Goal: Task Accomplishment & Management: Manage account settings

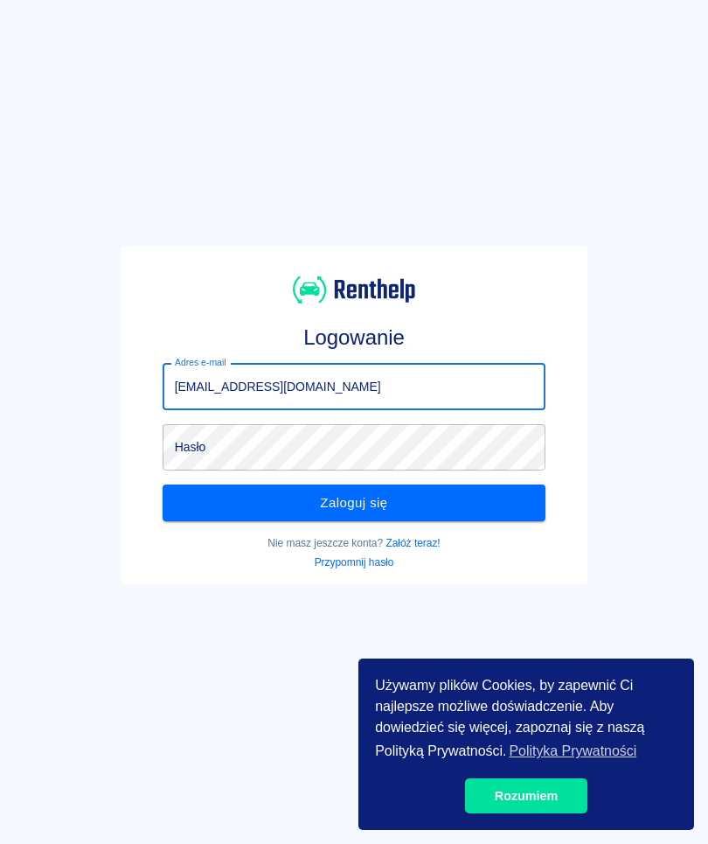
type input "[EMAIL_ADDRESS][DOMAIN_NAME]"
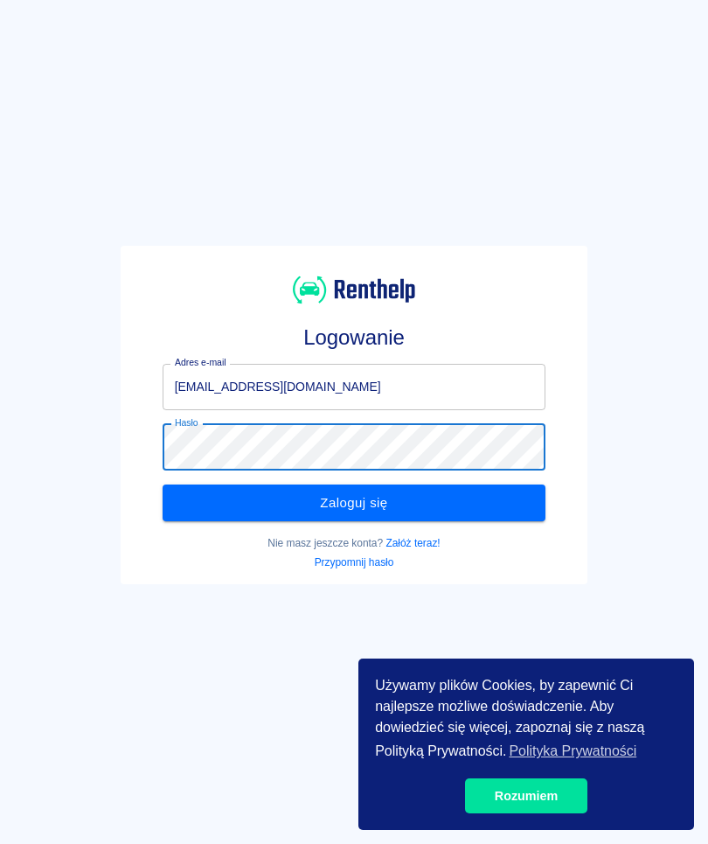
click at [411, 495] on button "Zaloguj się" at bounding box center [355, 502] width 384 height 37
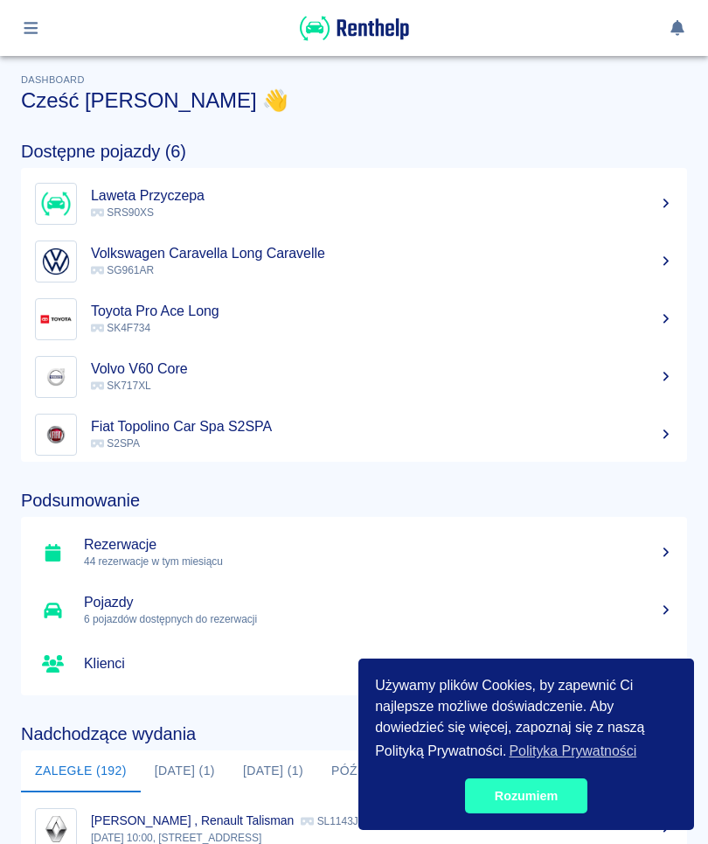
click at [552, 804] on link "Rozumiem" at bounding box center [526, 795] width 122 height 35
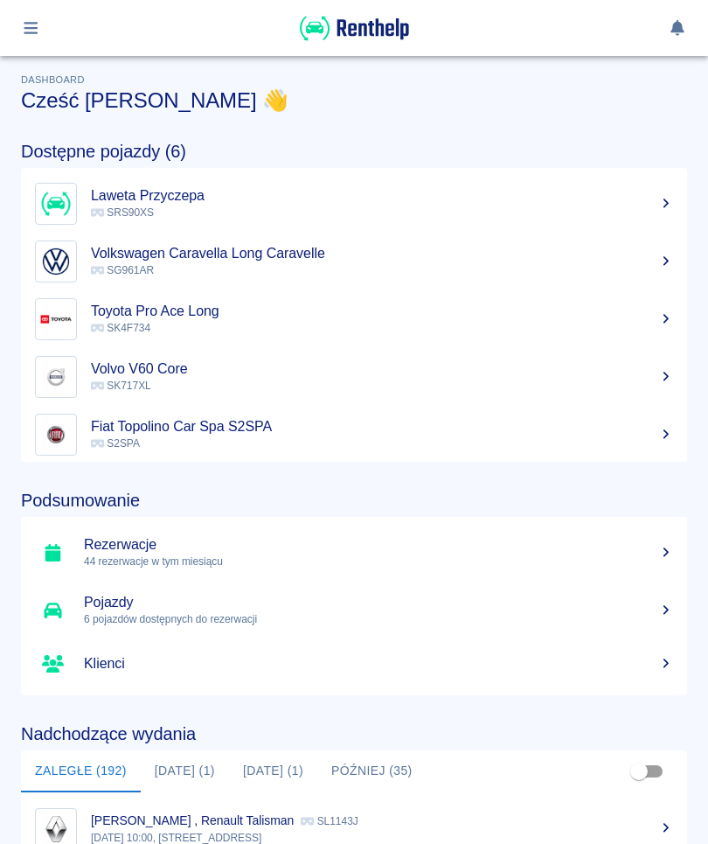
click at [36, 30] on icon "button" at bounding box center [31, 28] width 20 height 16
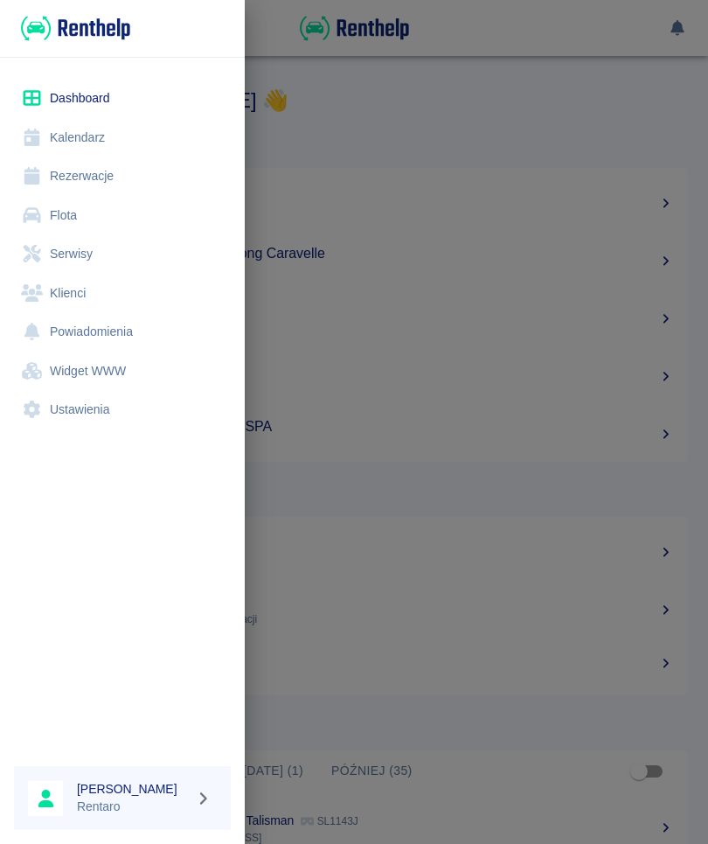
click at [127, 151] on link "Kalendarz" at bounding box center [122, 137] width 217 height 39
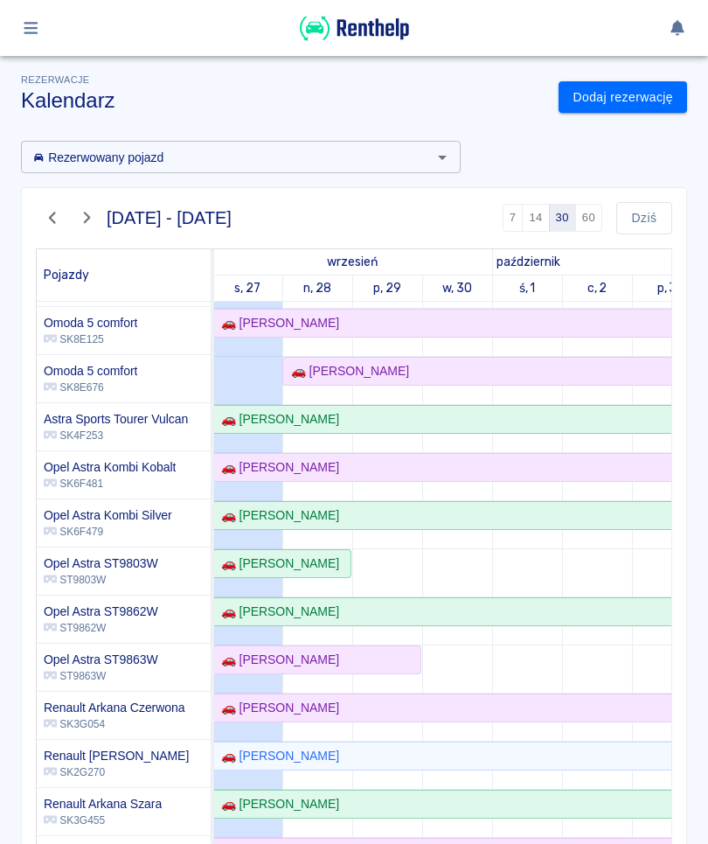
scroll to position [378, 0]
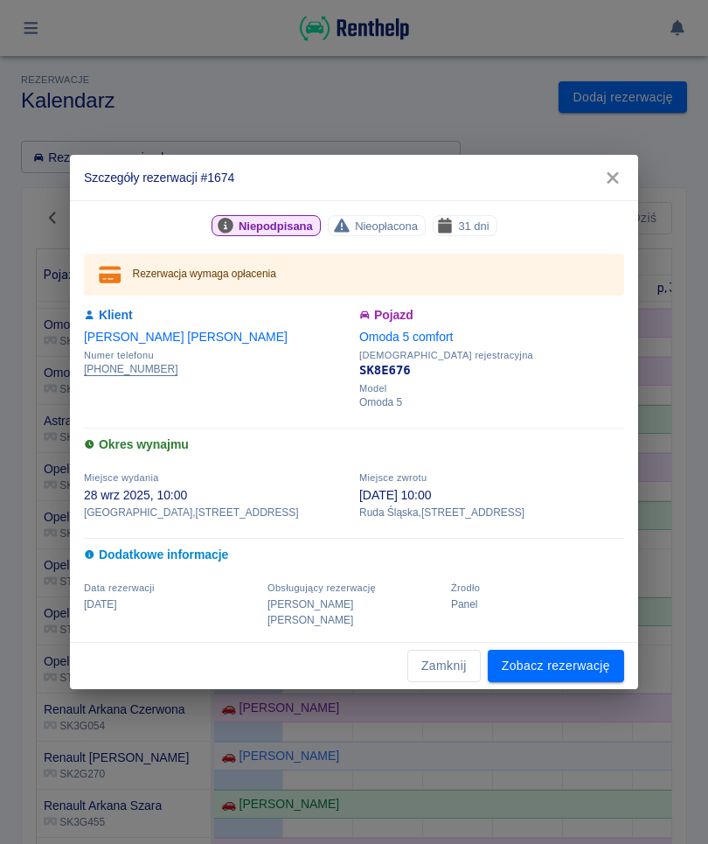
click at [557, 651] on link "Zobacz rezerwację" at bounding box center [556, 666] width 136 height 32
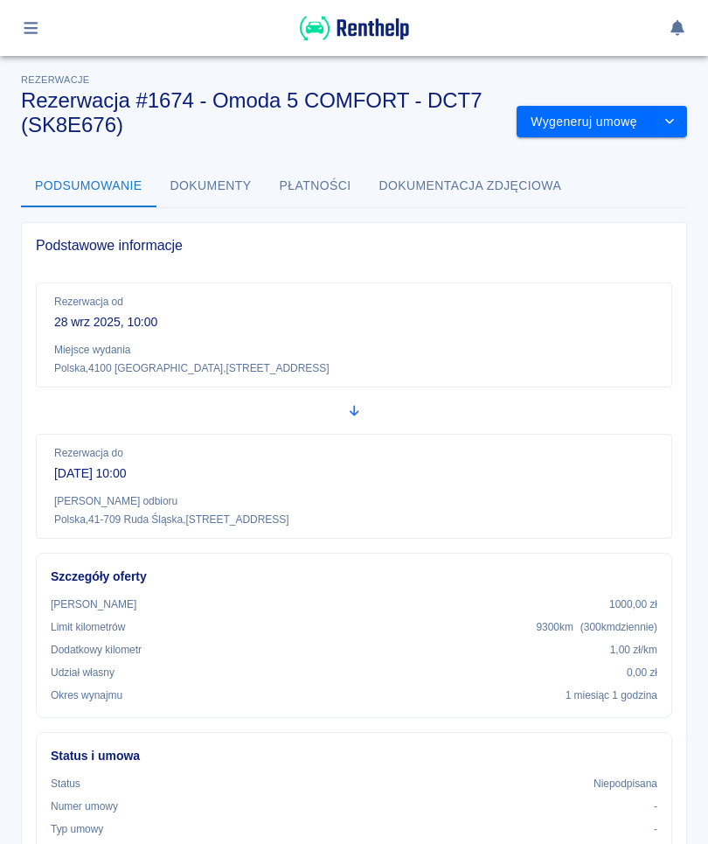
click at [679, 130] on button "drop-down" at bounding box center [669, 122] width 35 height 32
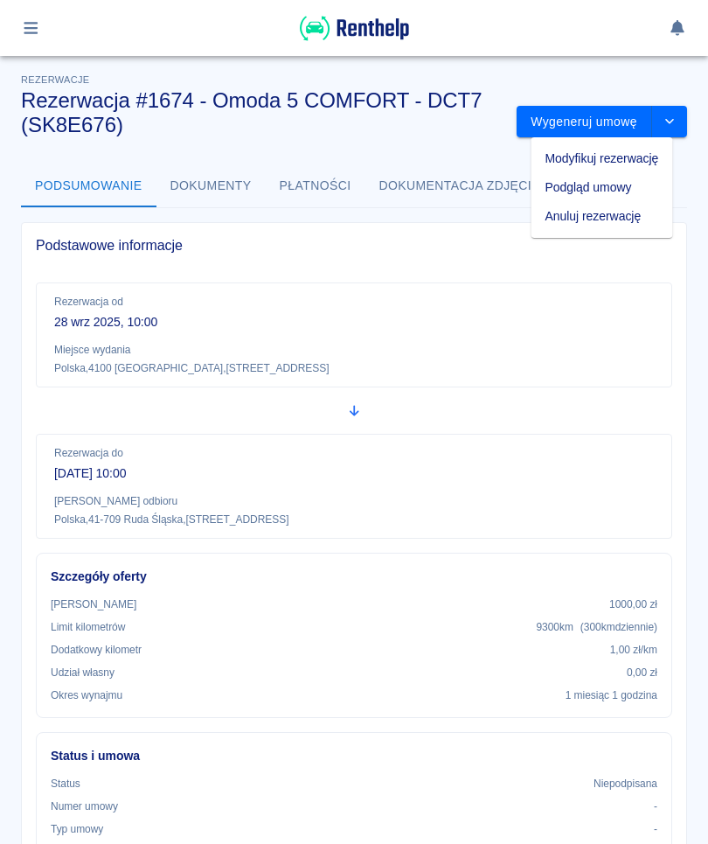
click at [648, 158] on li "Modyfikuj rezerwację" at bounding box center [603, 158] width 142 height 29
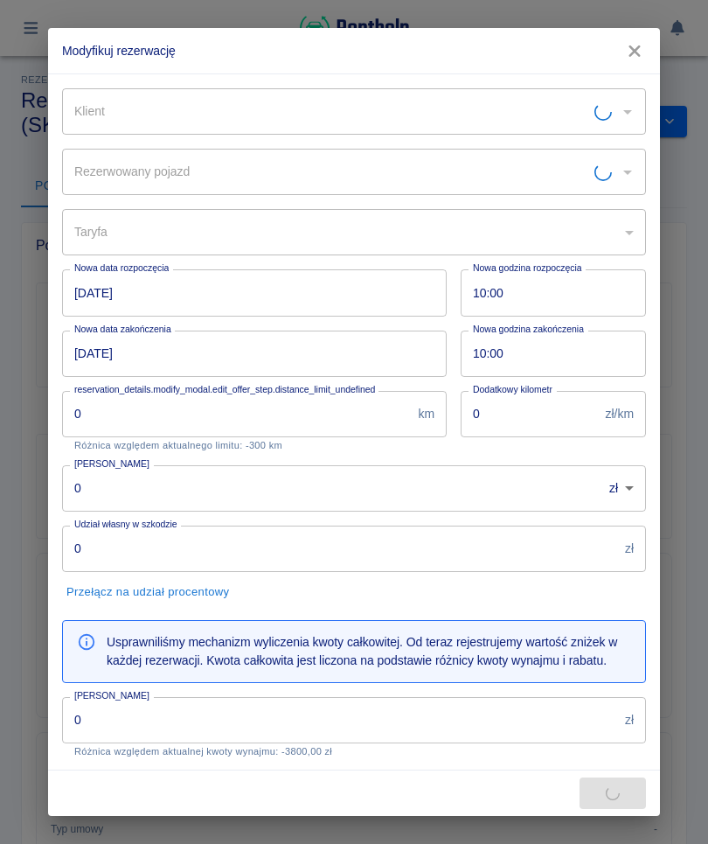
type input "9039f02a-a42c-4dfb-ad3c-3db3517e78c0"
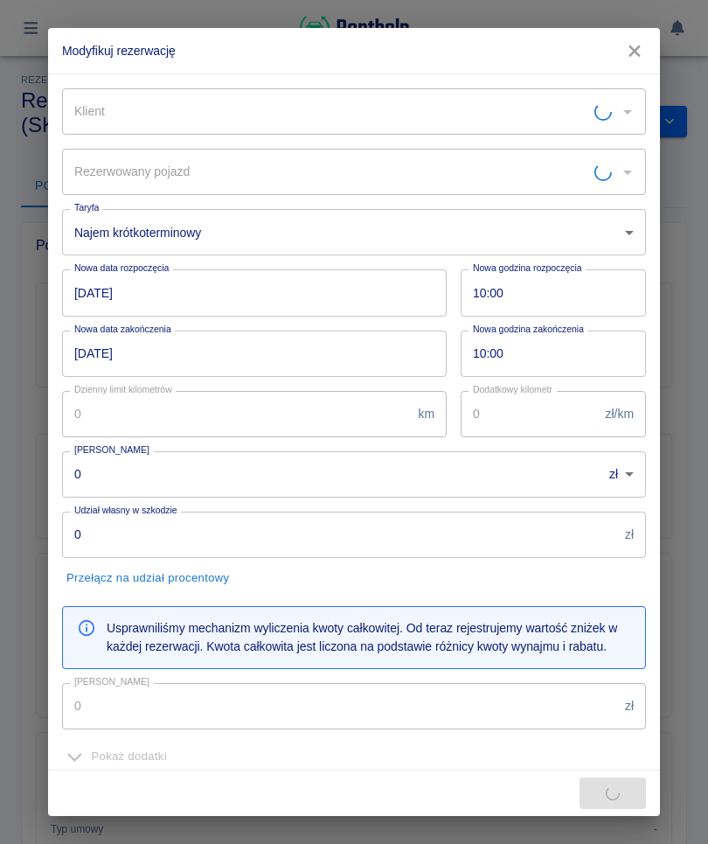
type input "Omoda 5 comfort - SK8E676"
type input "300"
type input "1"
type input "1000"
type input "4929"
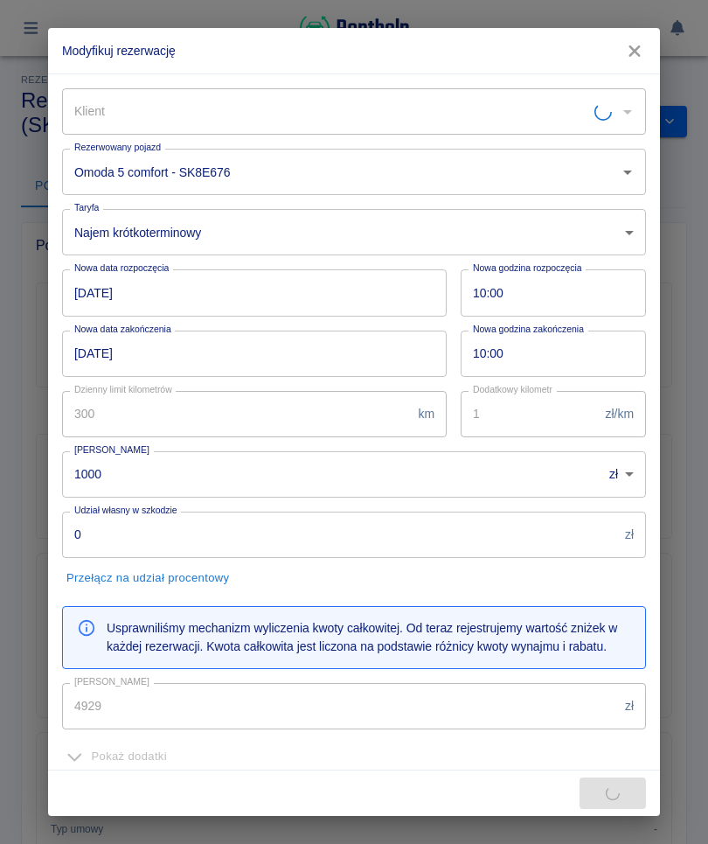
type input "[PERSON_NAME]"
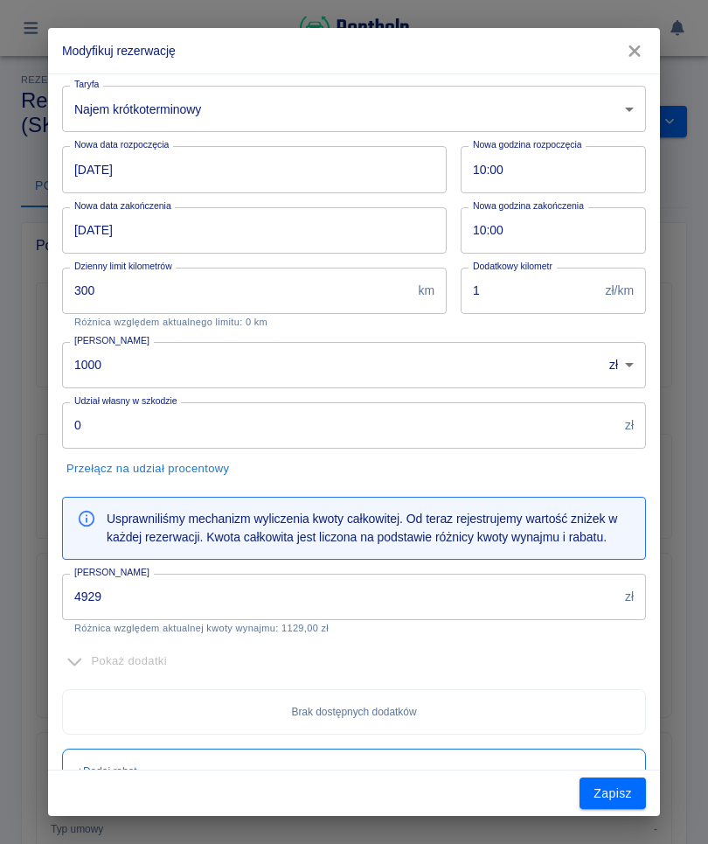
scroll to position [122, 0]
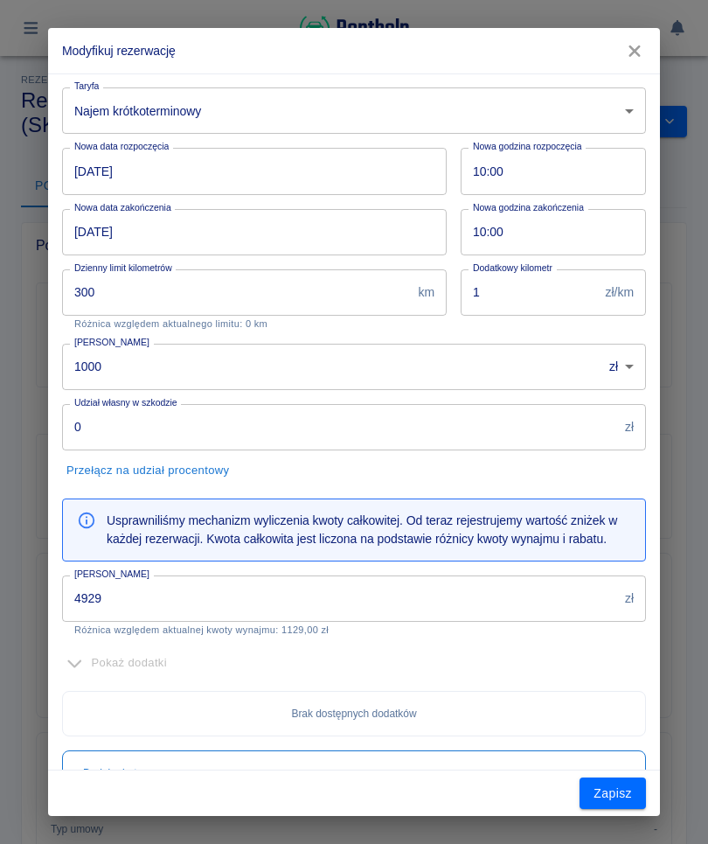
click at [317, 592] on input "4929" at bounding box center [340, 598] width 556 height 46
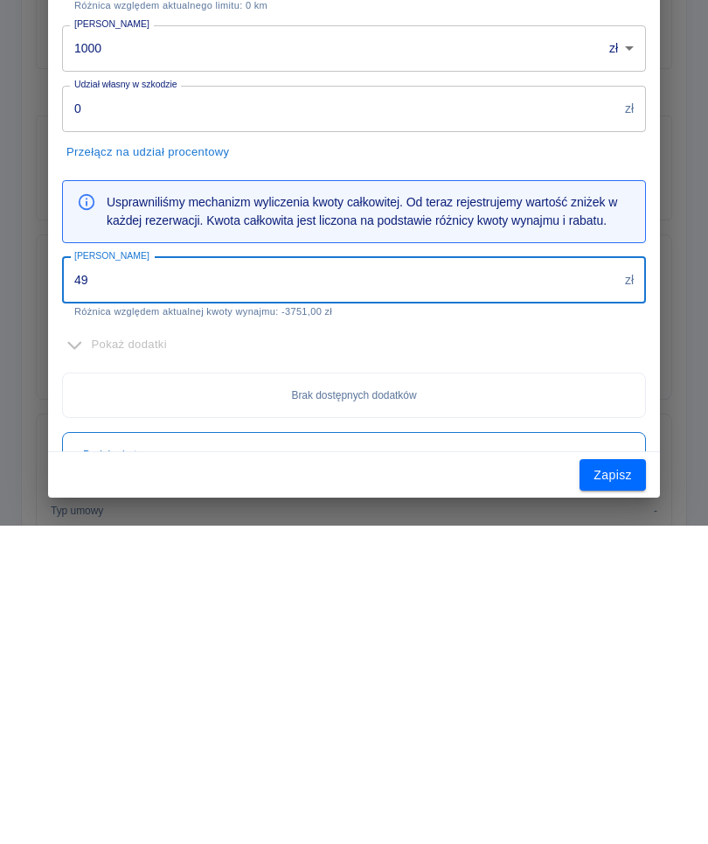
type input "4"
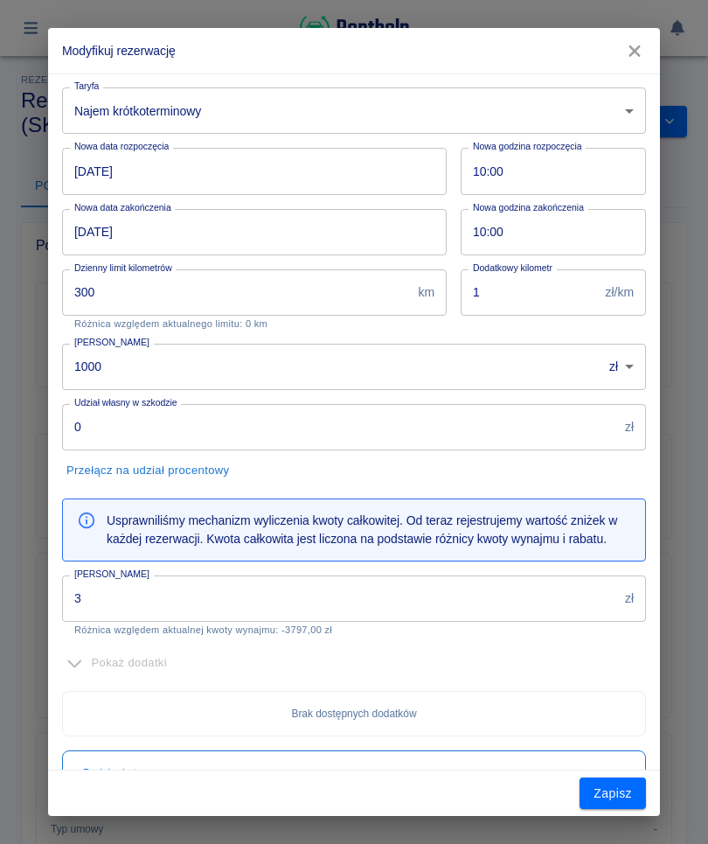
click at [265, 601] on input "3" at bounding box center [340, 598] width 556 height 46
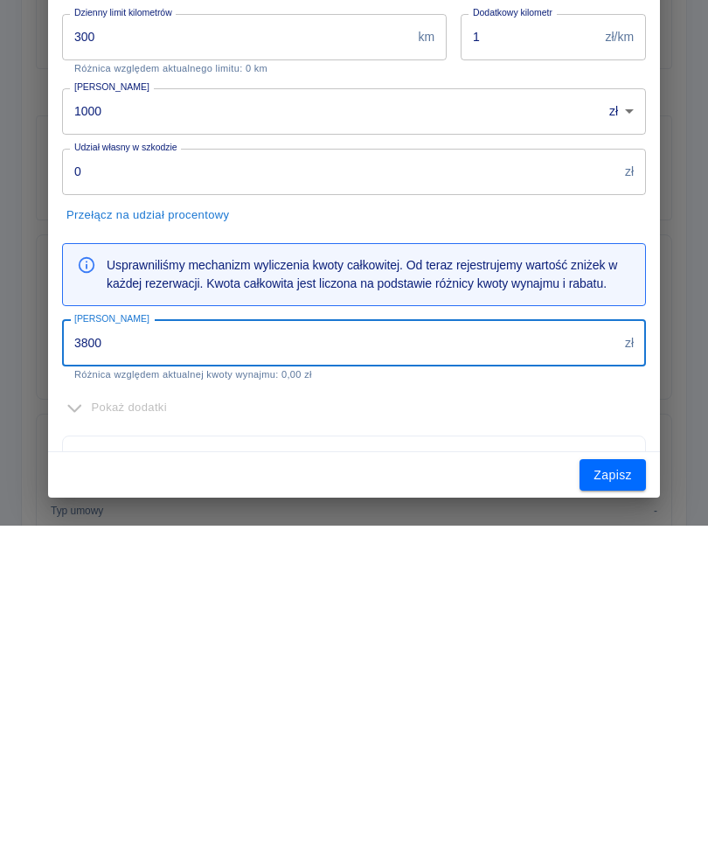
scroll to position [55, 0]
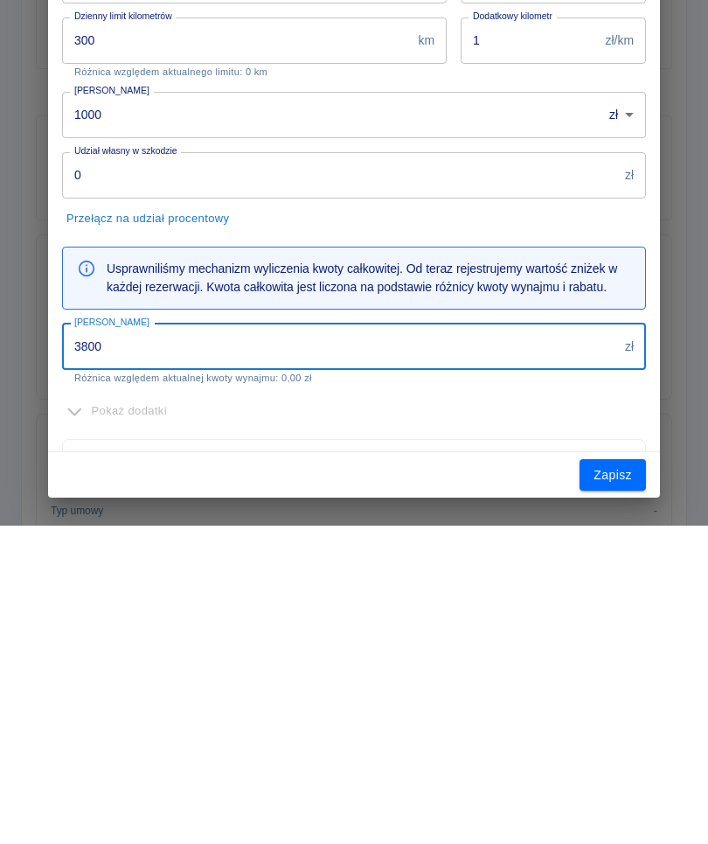
type input "3800"
click at [371, 410] on input "1000" at bounding box center [326, 433] width 528 height 46
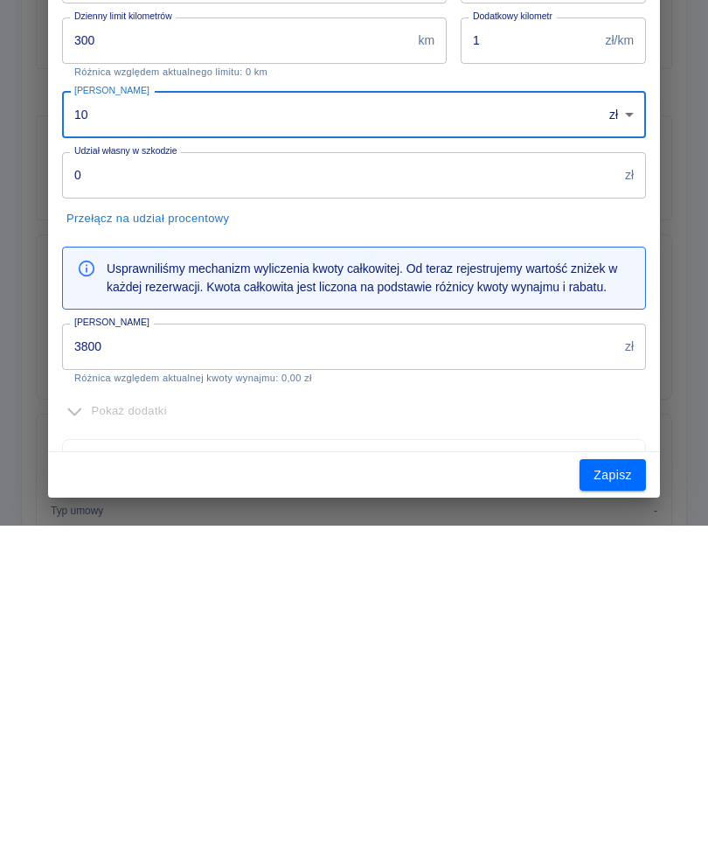
type input "1"
type input "0"
click at [353, 470] on input "0" at bounding box center [340, 493] width 556 height 46
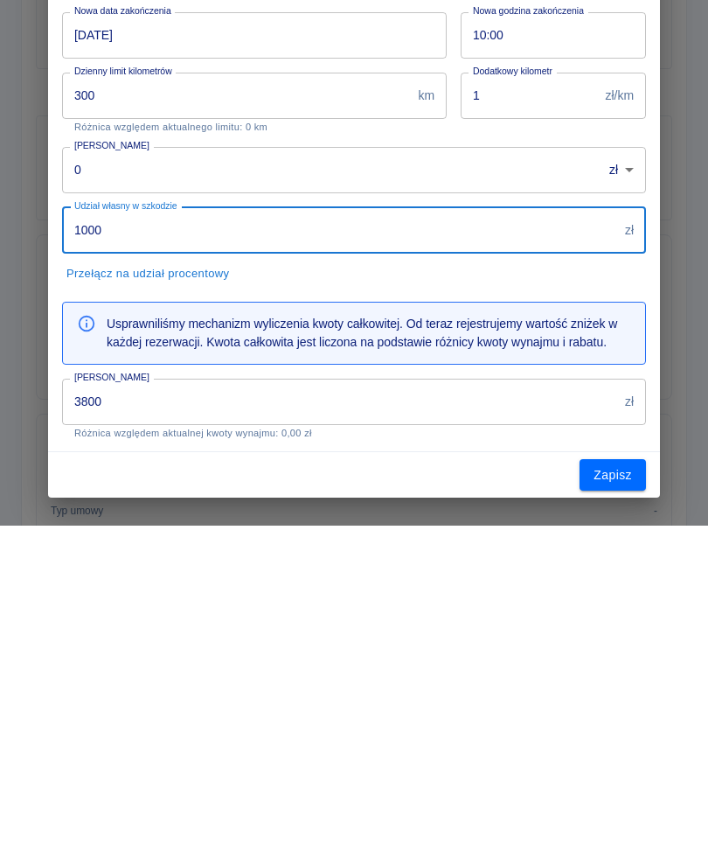
scroll to position [0, 0]
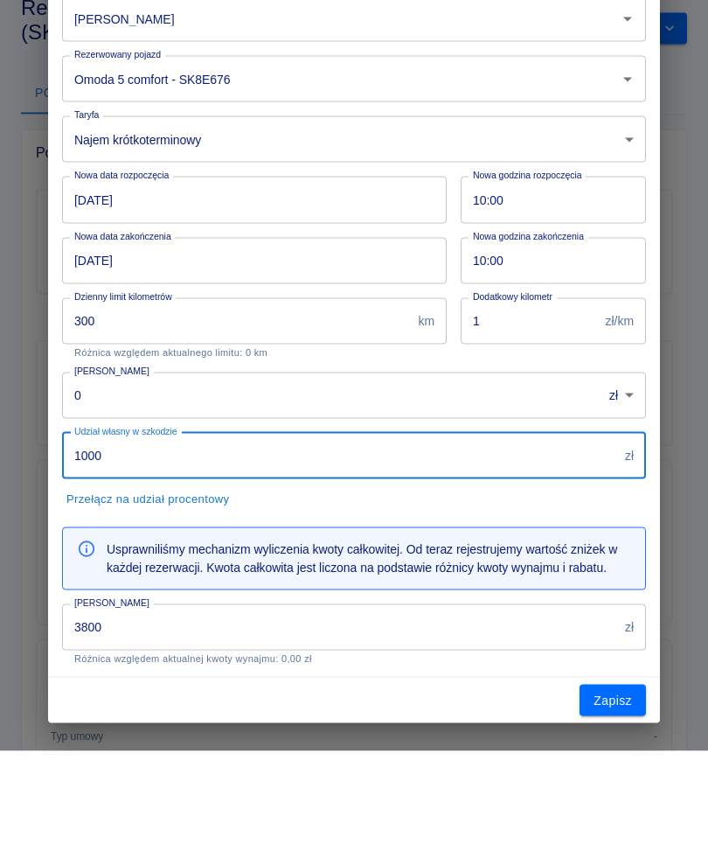
type input "1000"
click at [427, 141] on body "**********" at bounding box center [354, 422] width 708 height 844
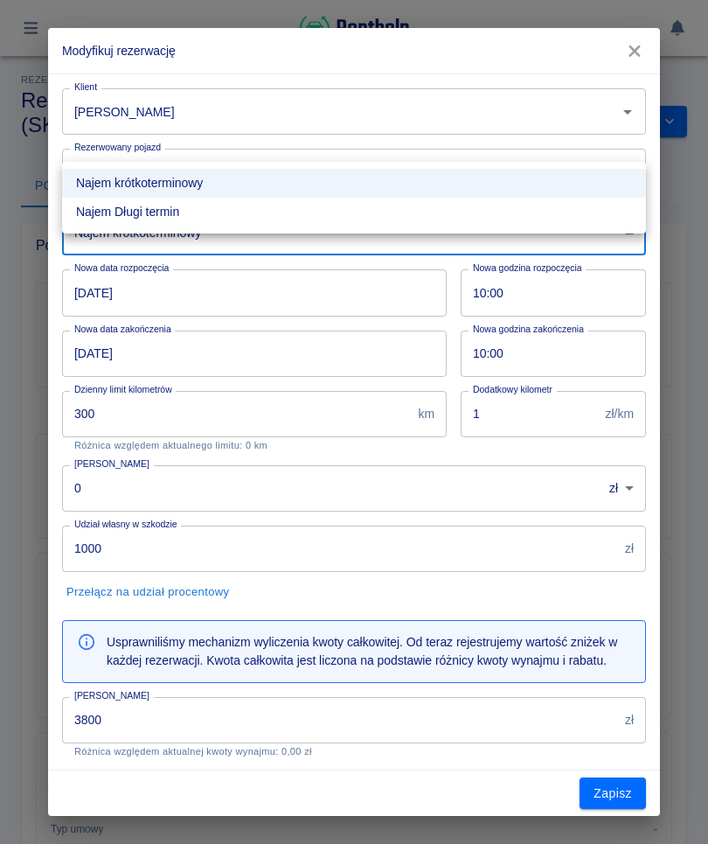
click at [346, 217] on li "Najem Długi termin" at bounding box center [354, 212] width 584 height 29
type input "0d31e9ef-0041-4a8d-8e1a-b0cd09ed4975"
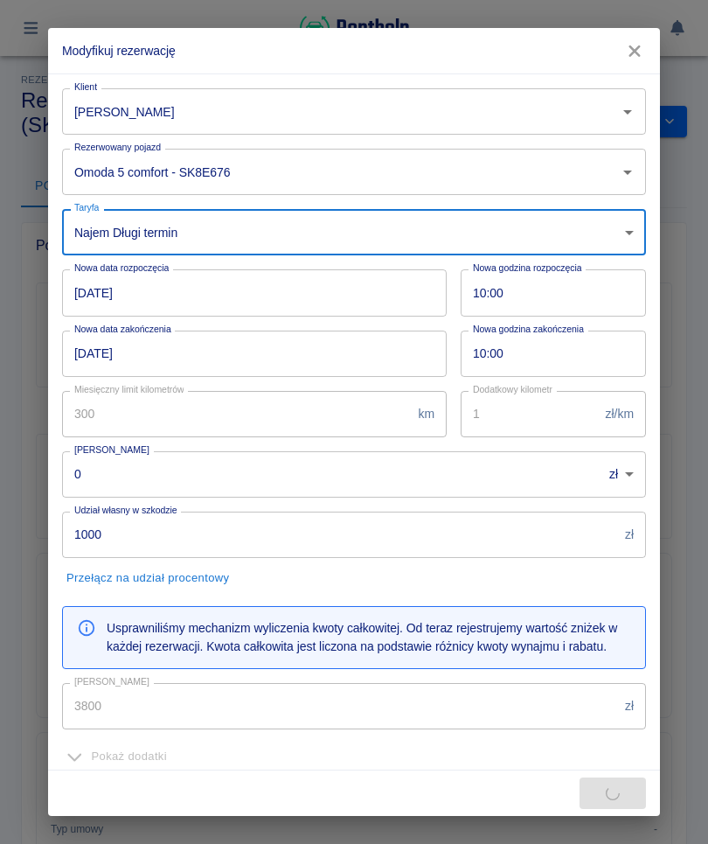
type input "1000"
type input "0"
type input "6400"
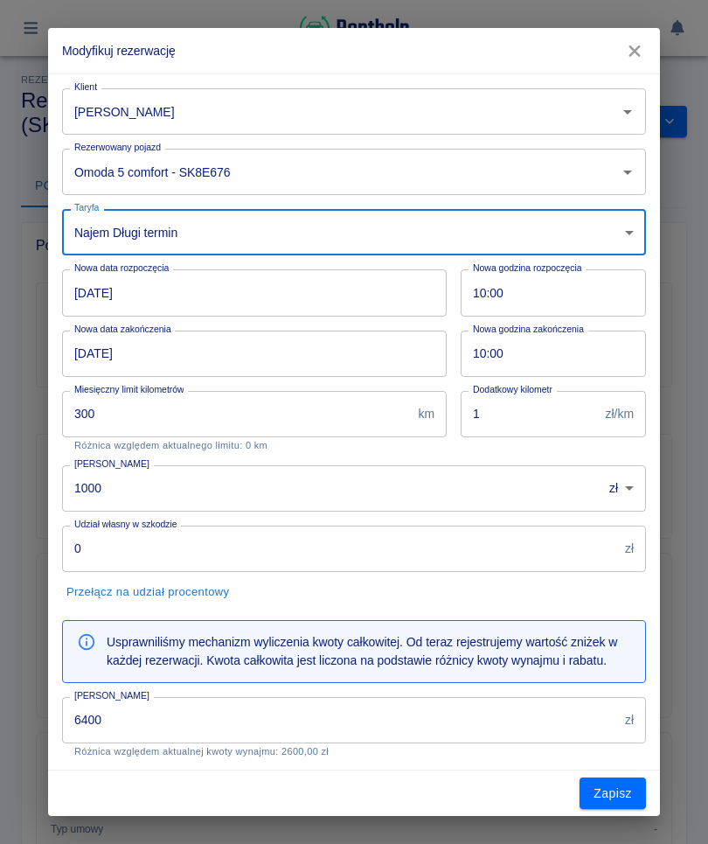
click at [393, 484] on input "1000" at bounding box center [326, 488] width 528 height 46
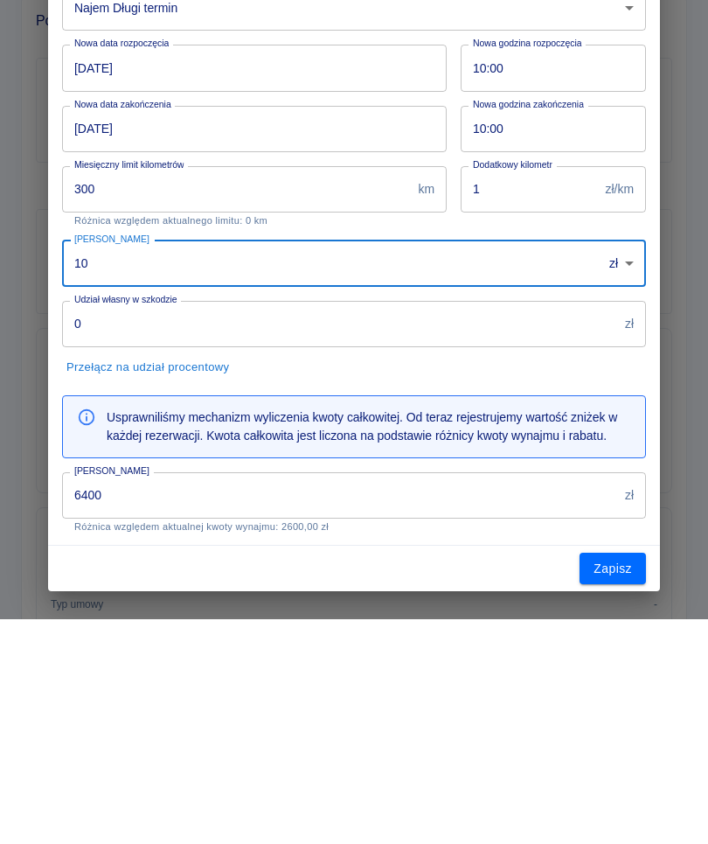
type input "1"
type input "0"
click at [247, 525] on input "0" at bounding box center [340, 548] width 556 height 46
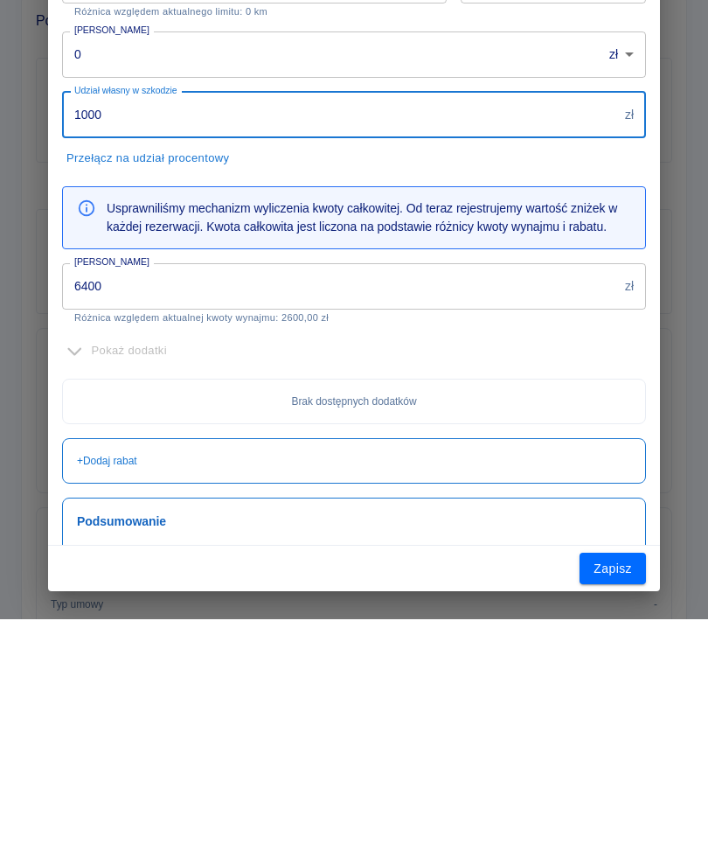
scroll to position [226, 0]
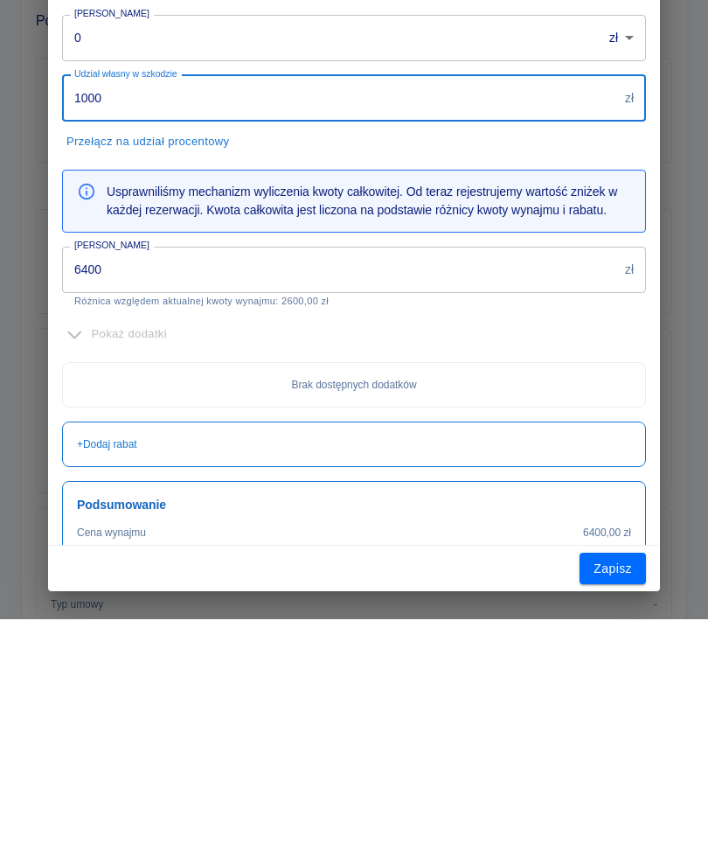
type input "1000"
click at [435, 471] on input "6400" at bounding box center [340, 494] width 556 height 46
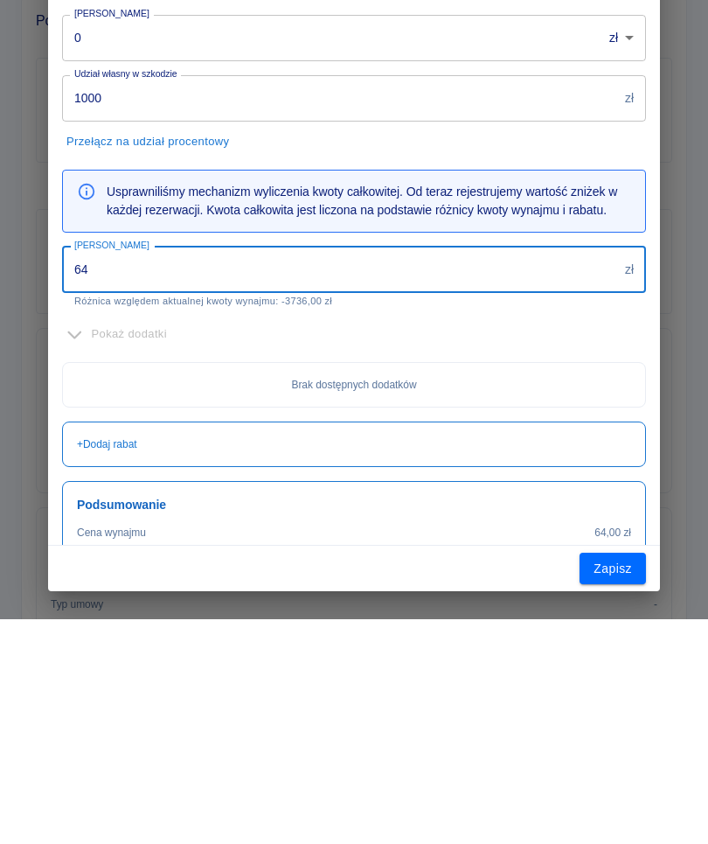
type input "6"
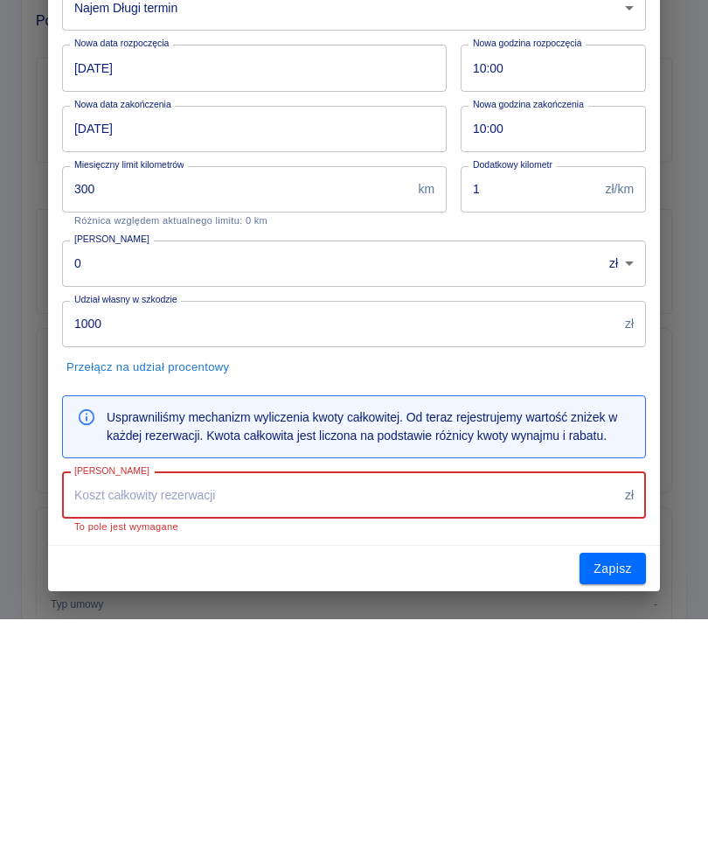
scroll to position [0, 0]
click at [334, 391] on input "300" at bounding box center [236, 414] width 349 height 46
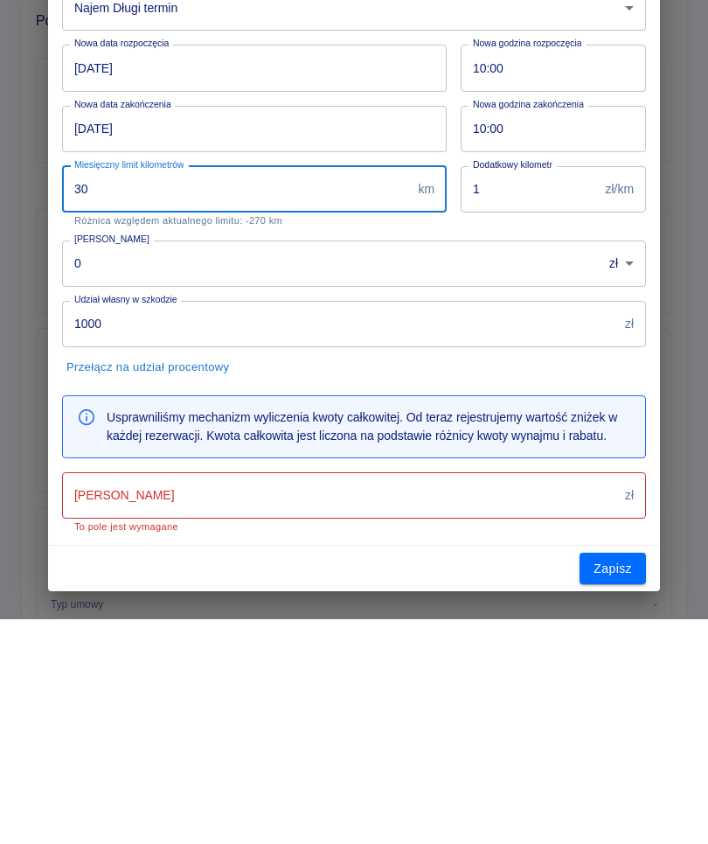
type input "3"
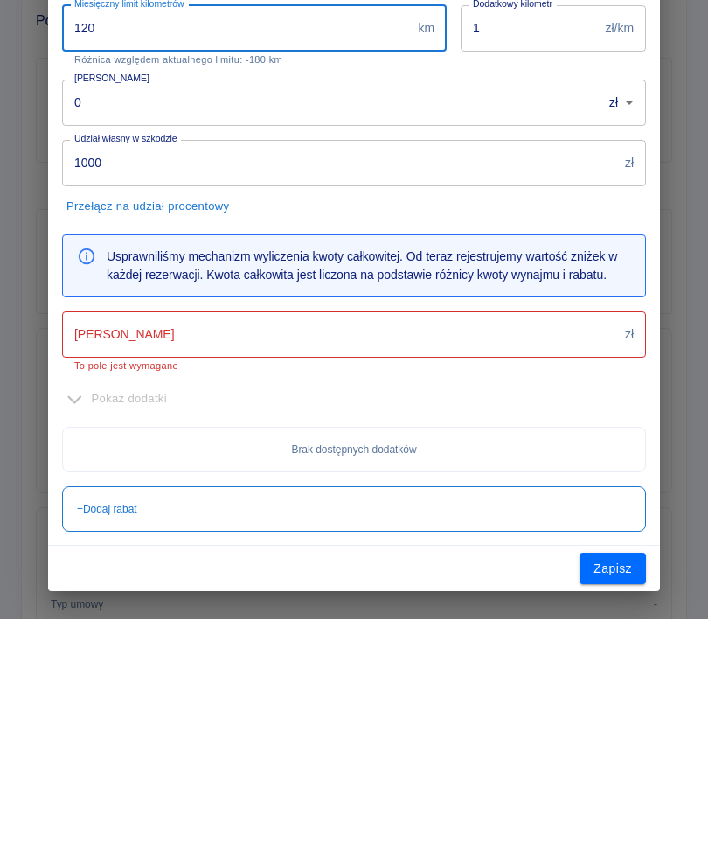
scroll to position [160, 0]
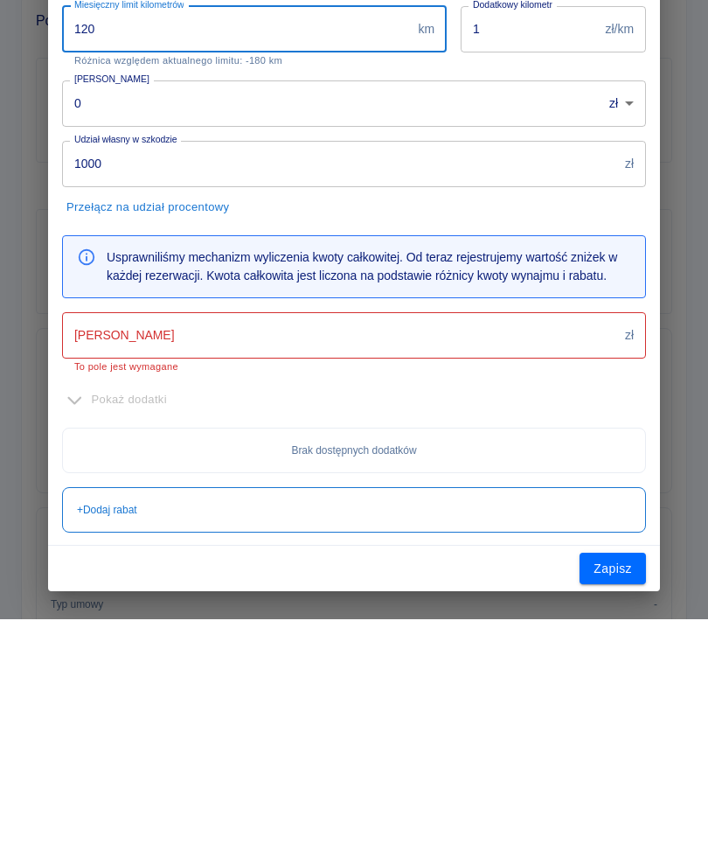
type input "120"
click at [520, 537] on input "[PERSON_NAME]" at bounding box center [340, 560] width 556 height 46
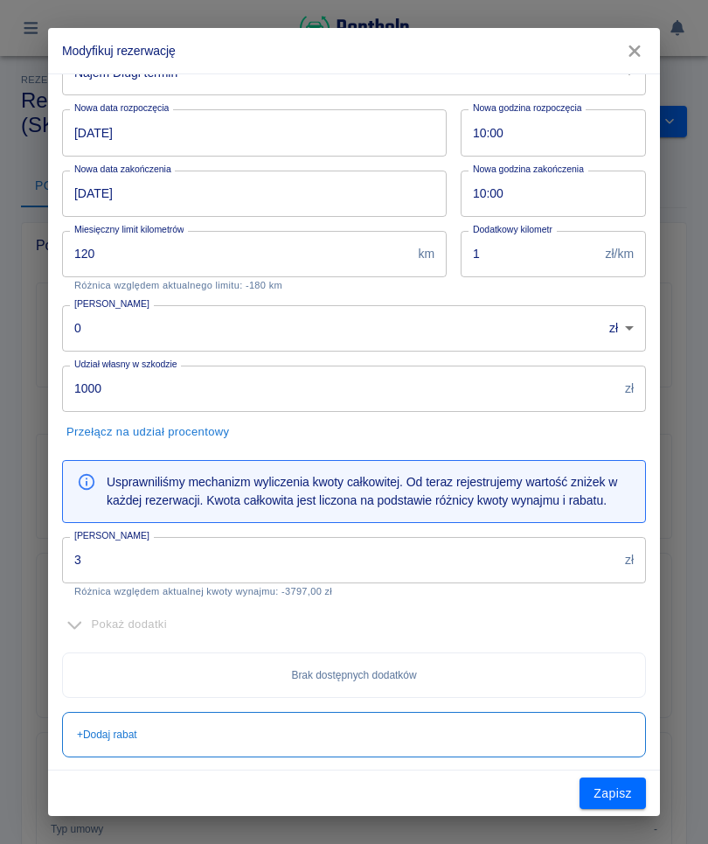
click at [289, 567] on input "3" at bounding box center [340, 560] width 556 height 46
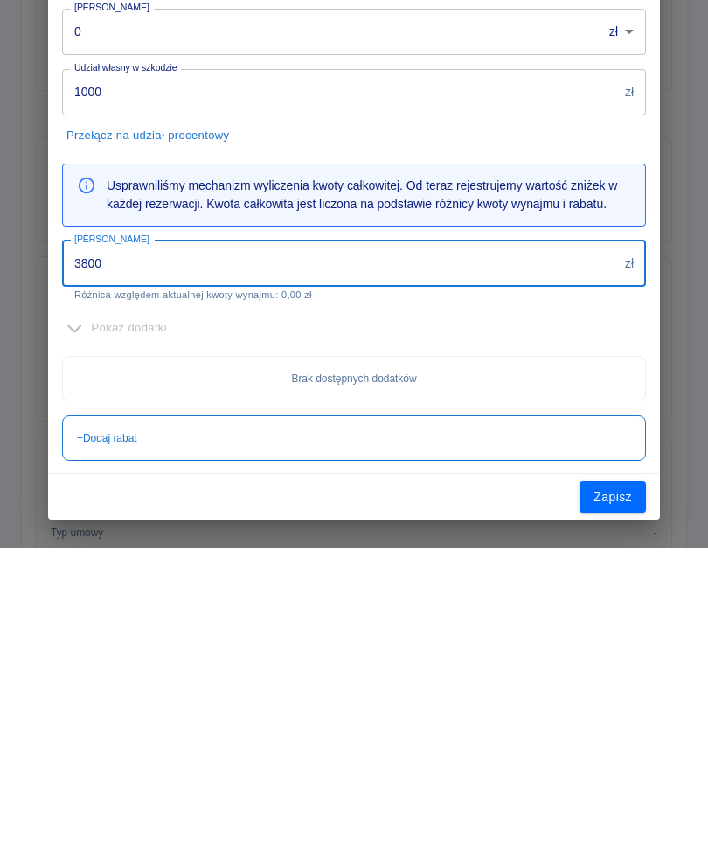
type input "3800"
click at [141, 611] on div "Pokaż dodatki" at bounding box center [354, 624] width 584 height 27
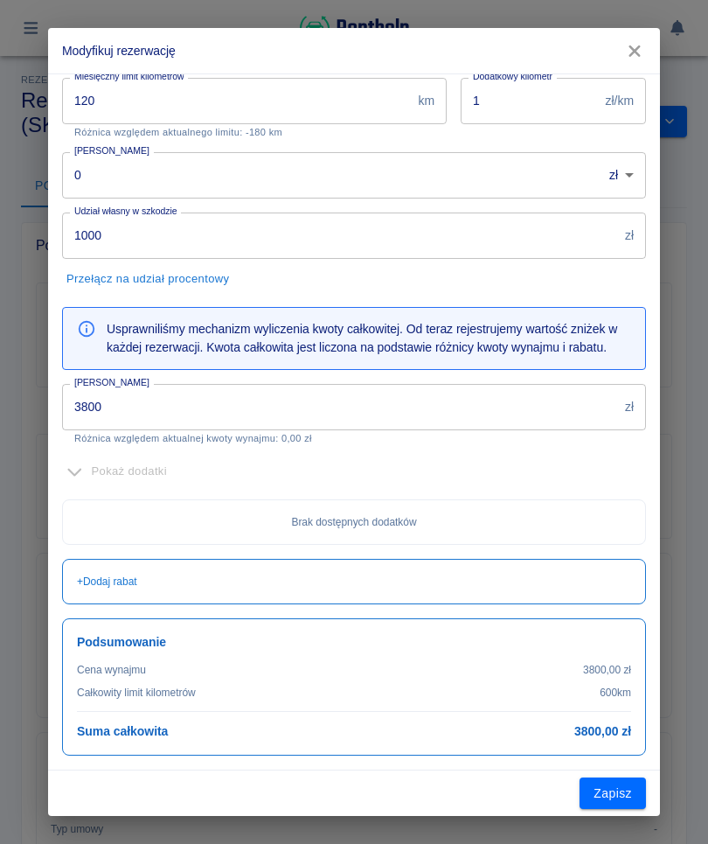
scroll to position [311, 0]
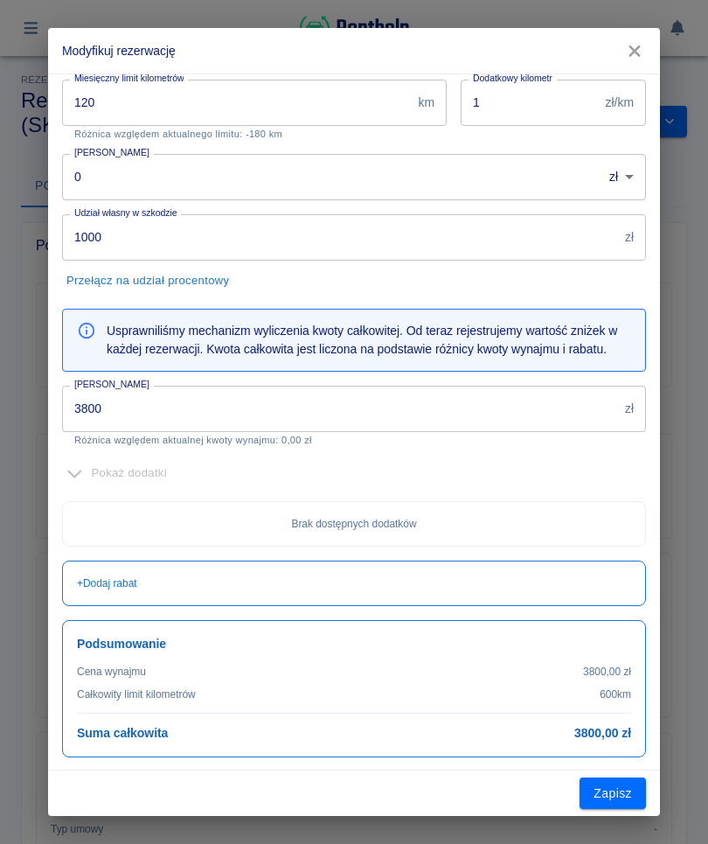
click at [609, 791] on button "Zapisz" at bounding box center [613, 793] width 66 height 32
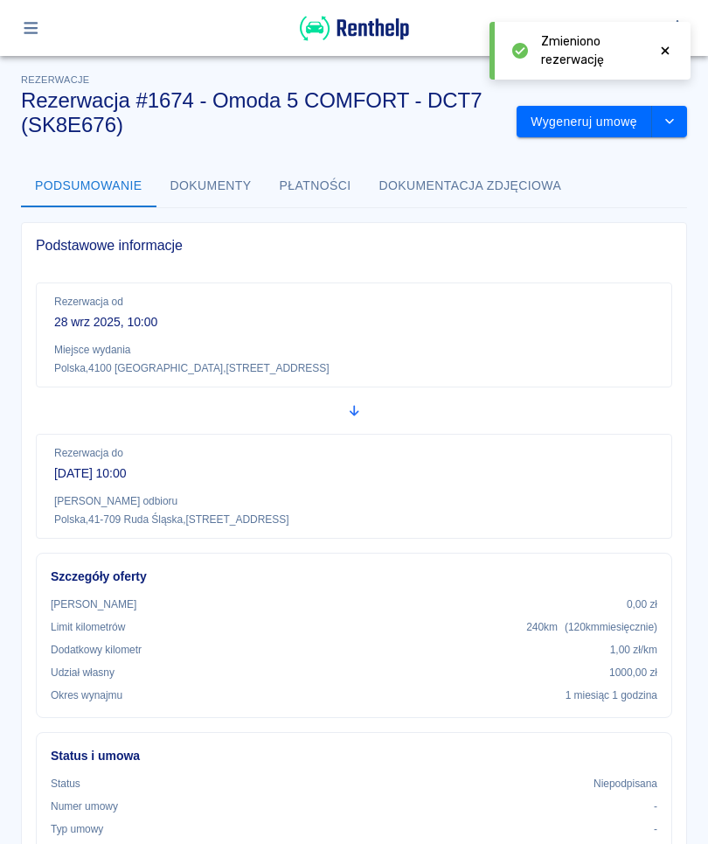
click at [677, 129] on button "drop-down" at bounding box center [669, 122] width 35 height 32
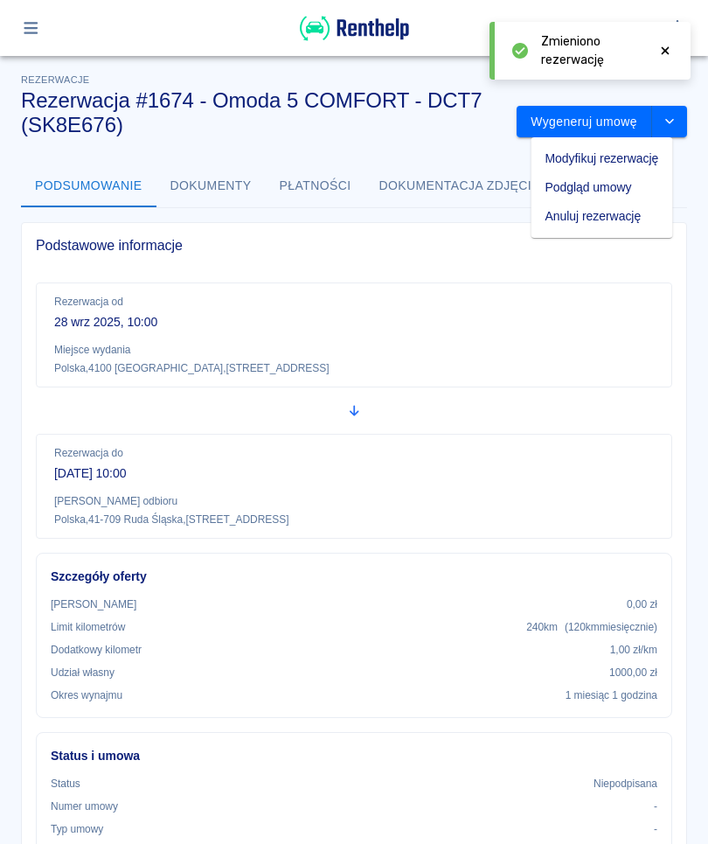
click at [619, 157] on li "Modyfikuj rezerwację" at bounding box center [603, 158] width 142 height 29
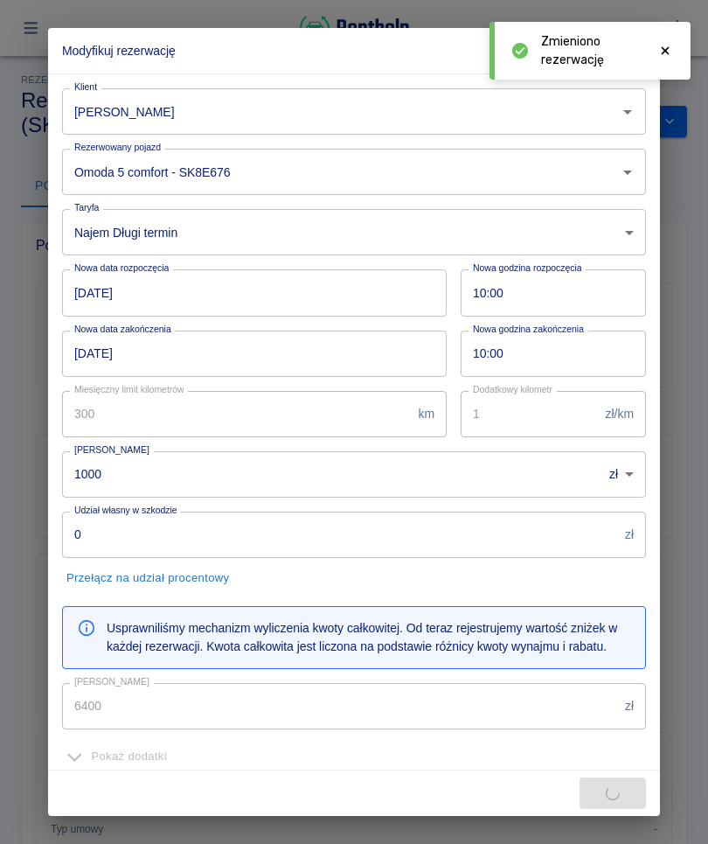
type input "0"
type input "1000"
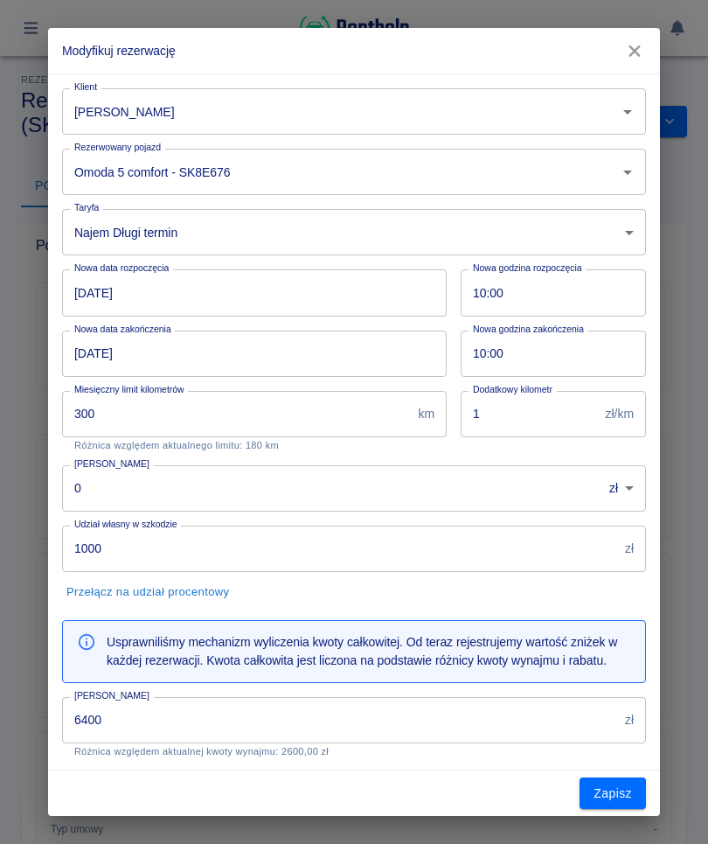
click at [333, 416] on input "300" at bounding box center [236, 414] width 349 height 46
type input "3"
click at [195, 411] on input "3" at bounding box center [236, 414] width 349 height 46
type input "3"
click at [256, 411] on input "3" at bounding box center [236, 414] width 349 height 46
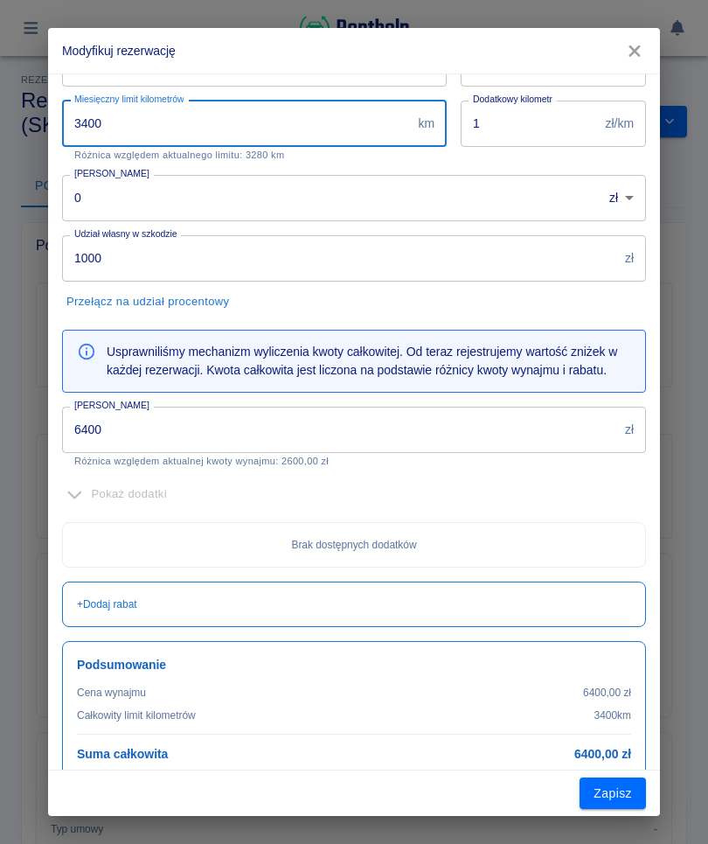
scroll to position [291, 0]
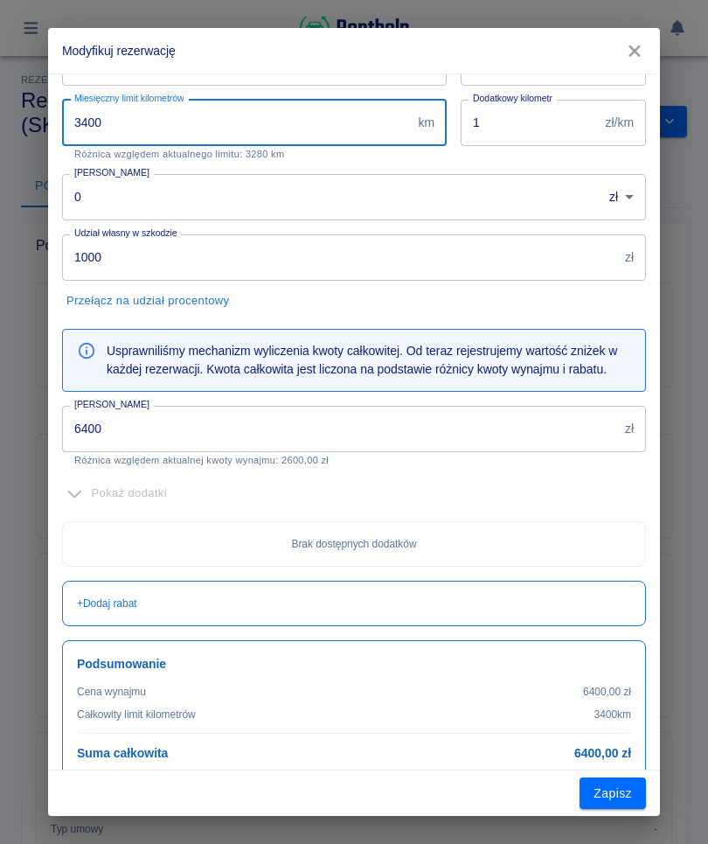
type input "3400"
click at [518, 427] on input "6400" at bounding box center [340, 429] width 556 height 46
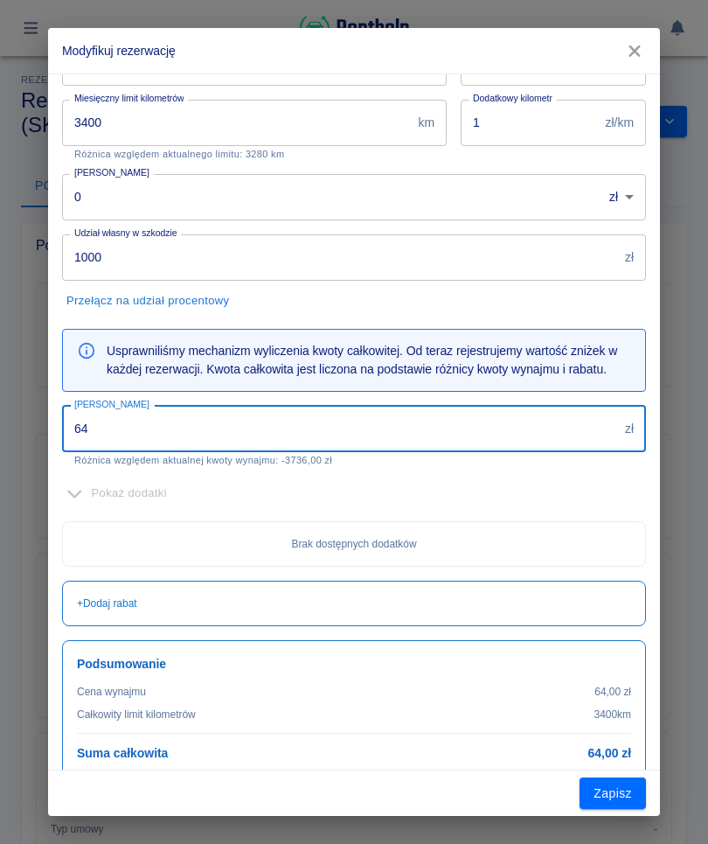
type input "6"
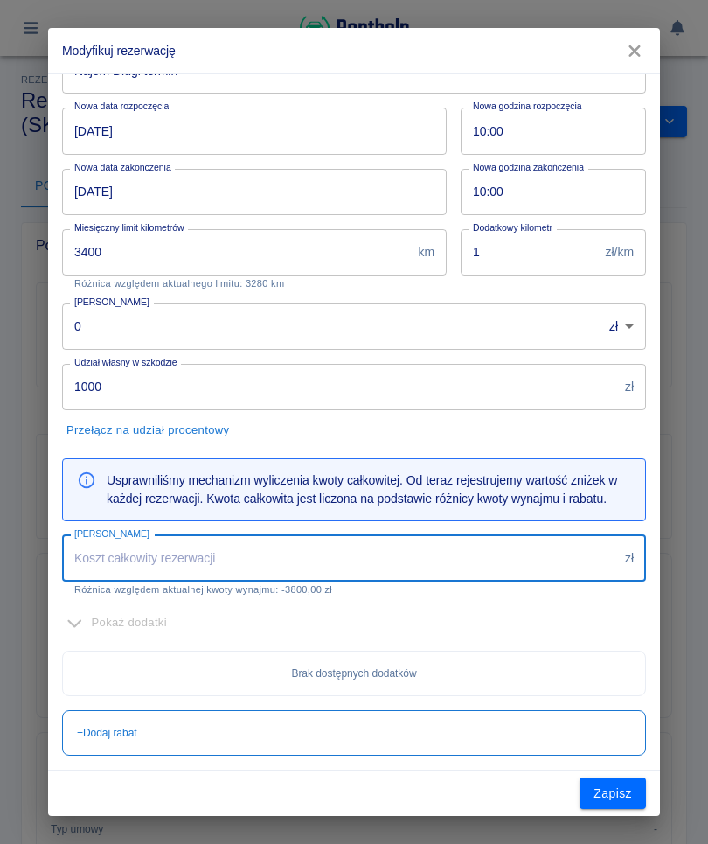
scroll to position [160, 0]
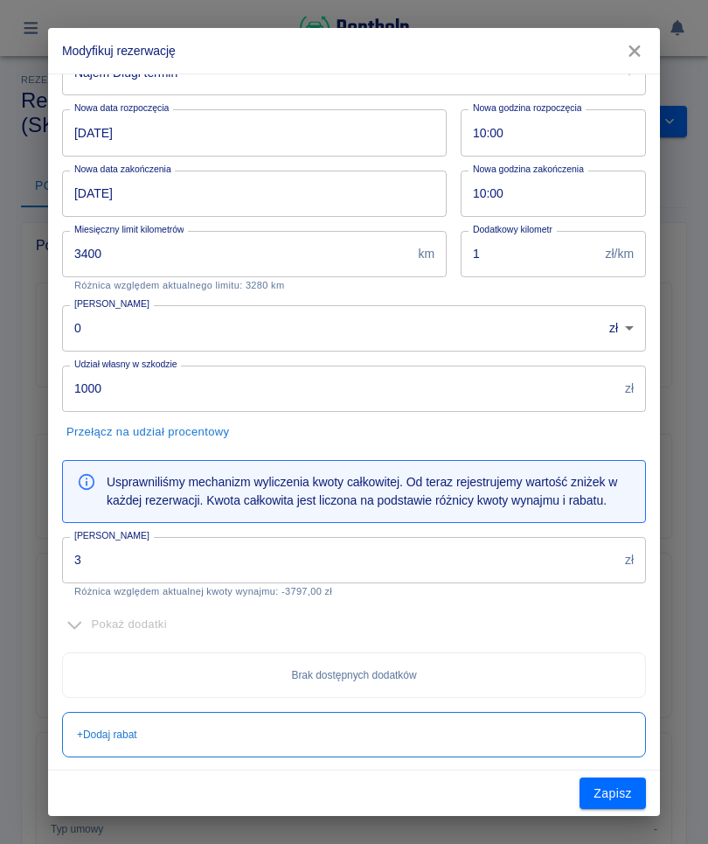
click at [218, 553] on input "3" at bounding box center [340, 560] width 556 height 46
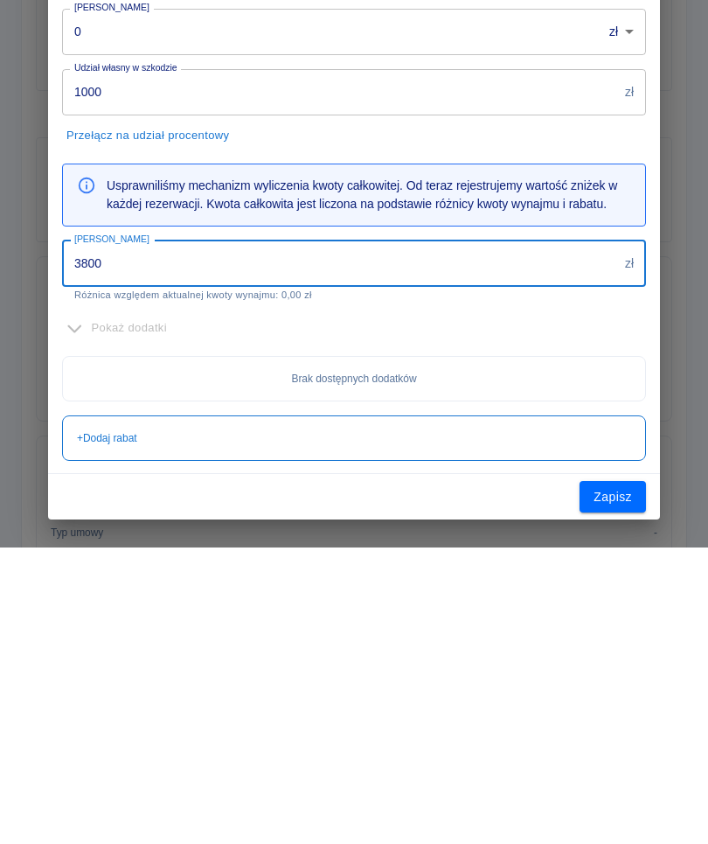
type input "3800"
click at [612, 777] on button "Zapisz" at bounding box center [613, 793] width 66 height 32
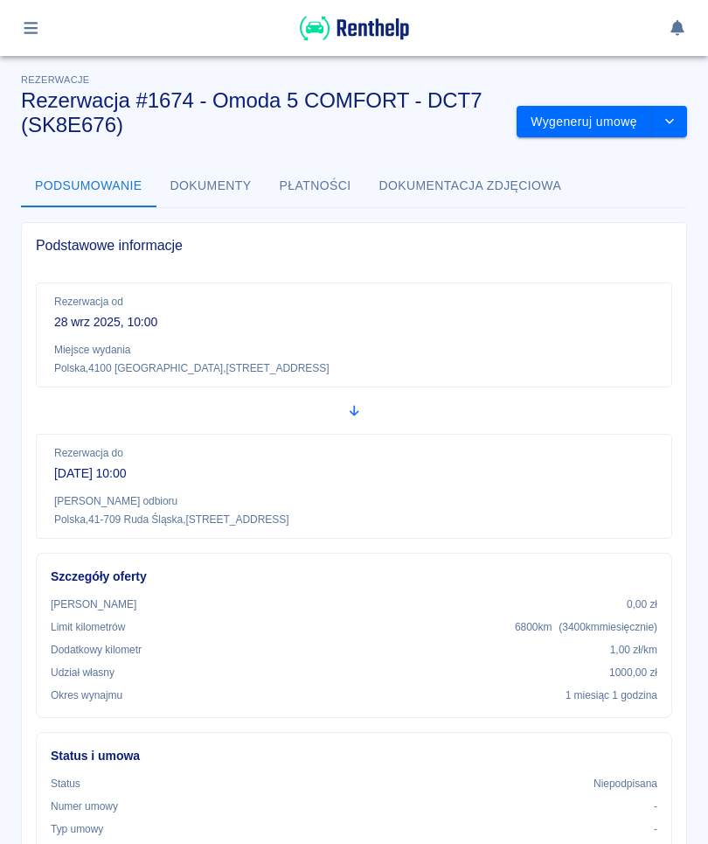
click at [667, 114] on button "drop-down" at bounding box center [669, 122] width 35 height 32
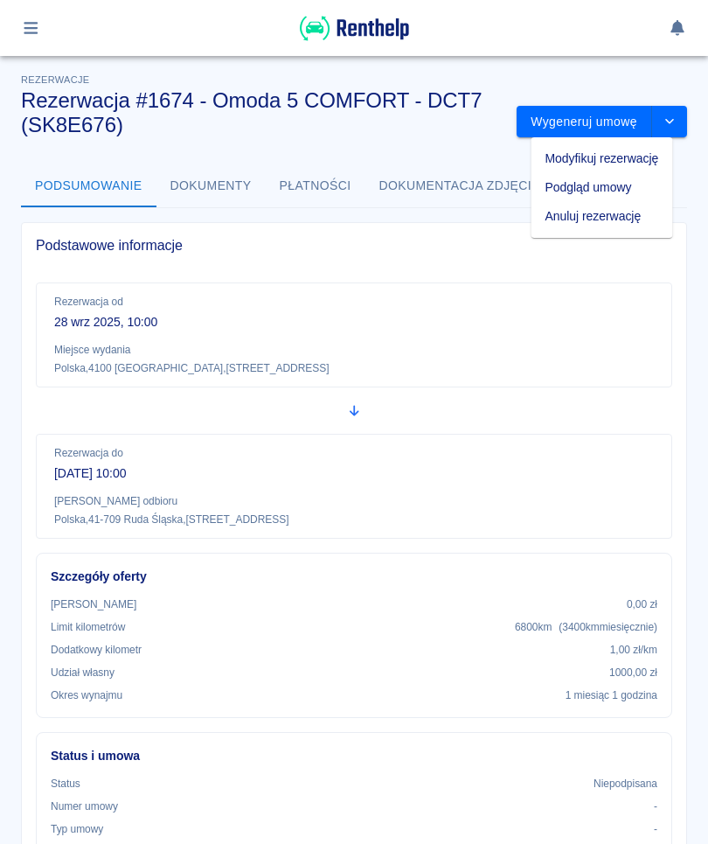
click at [629, 153] on li "Modyfikuj rezerwację" at bounding box center [603, 158] width 142 height 29
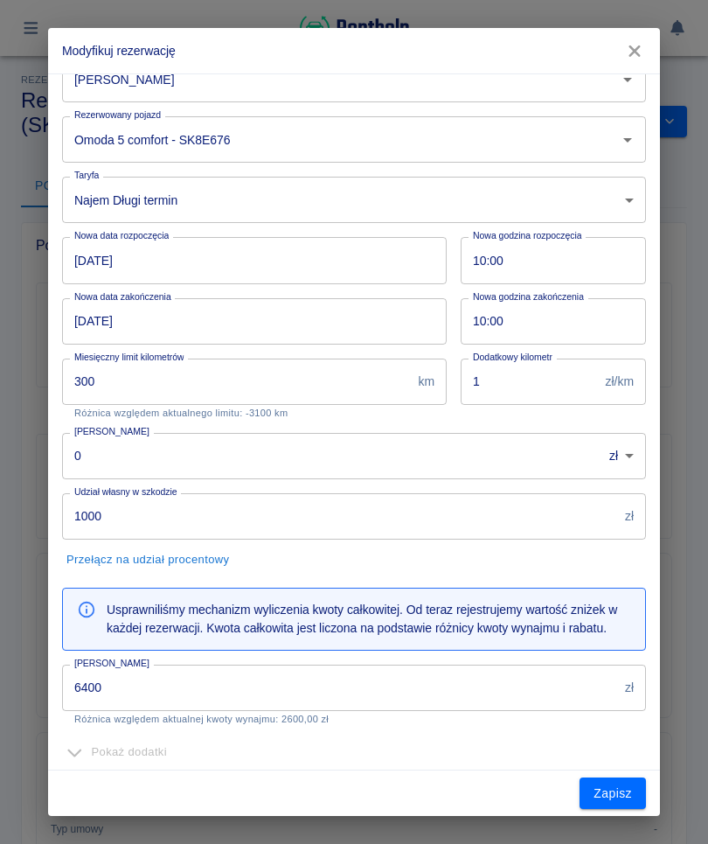
scroll to position [30, 0]
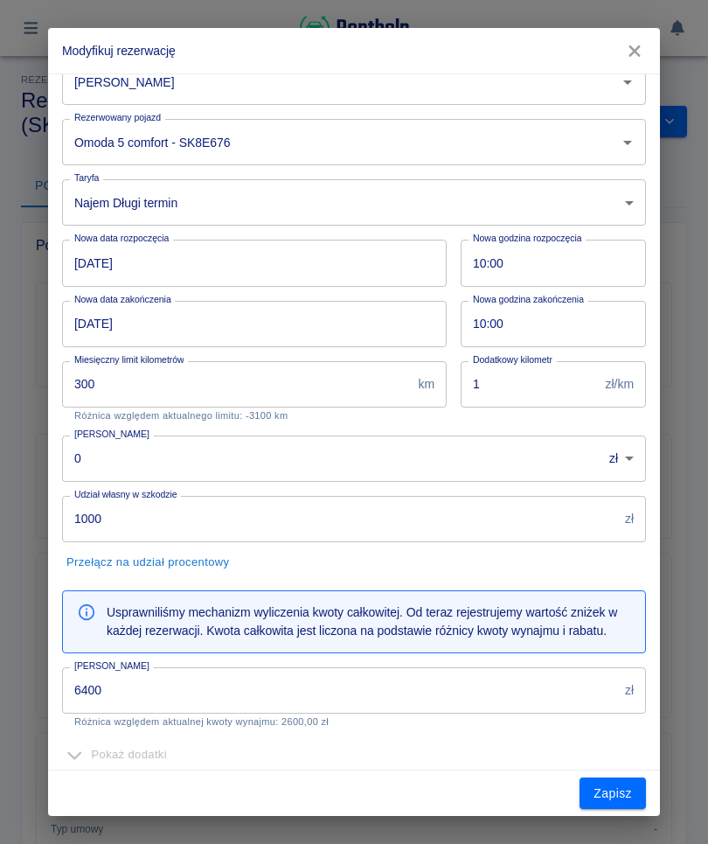
click at [338, 398] on input "300" at bounding box center [236, 384] width 349 height 46
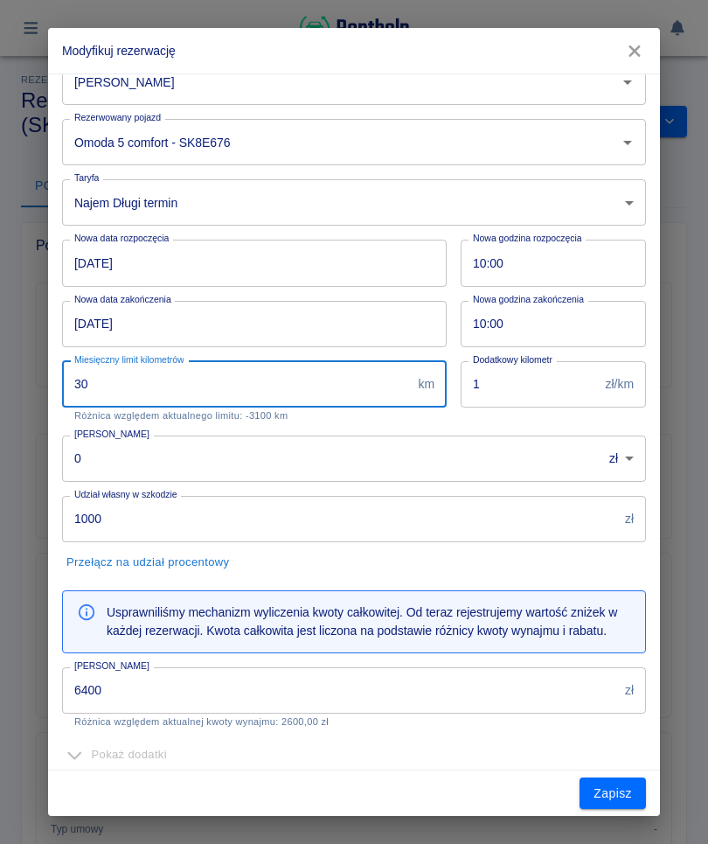
type input "3"
click at [481, 325] on input "10:00" at bounding box center [547, 324] width 173 height 46
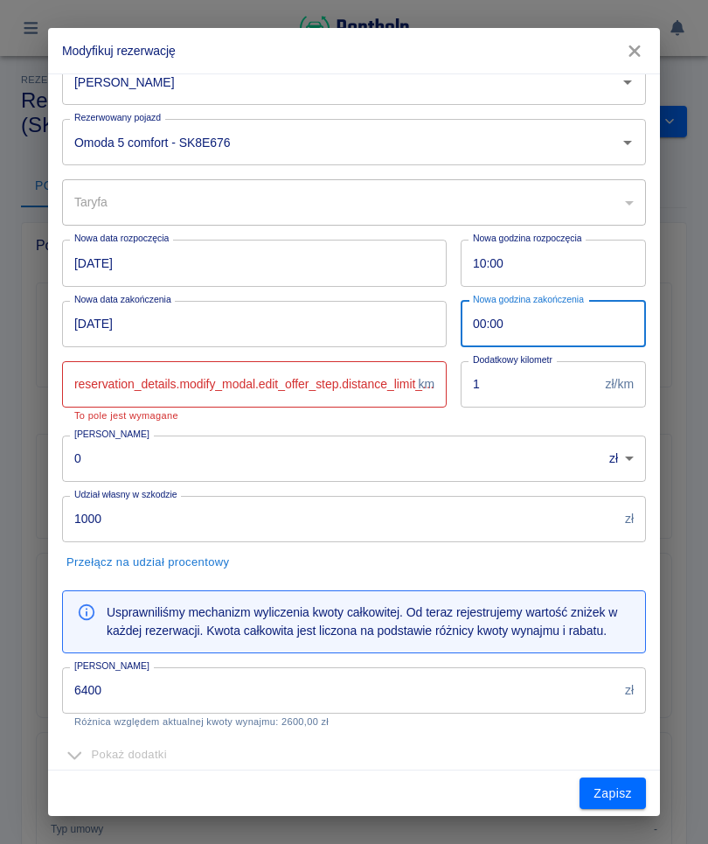
type input "09:00"
click at [293, 388] on input "Miesięczny limit kilometrów" at bounding box center [236, 384] width 349 height 46
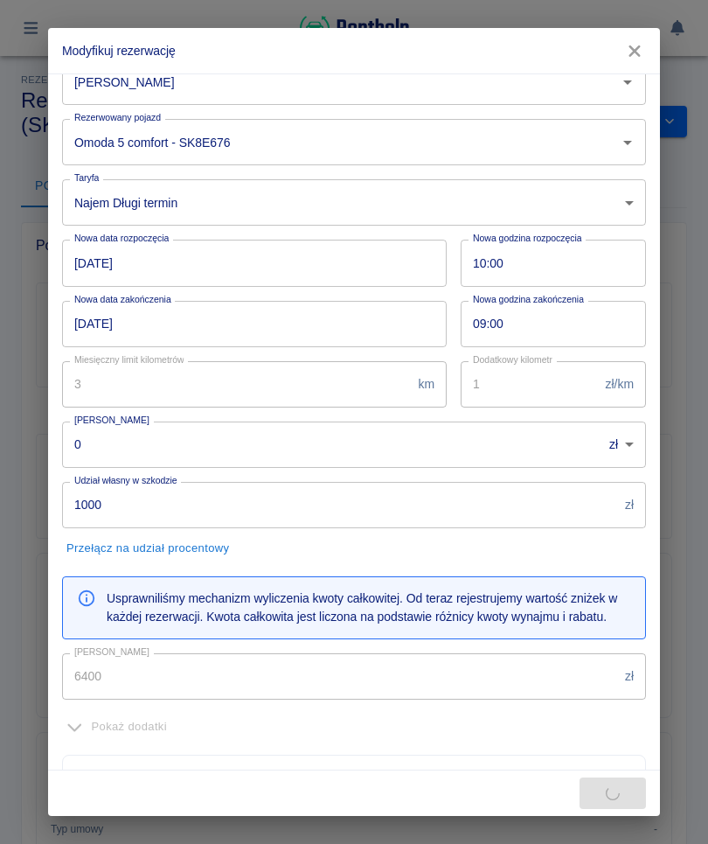
type input "300"
type input "3200"
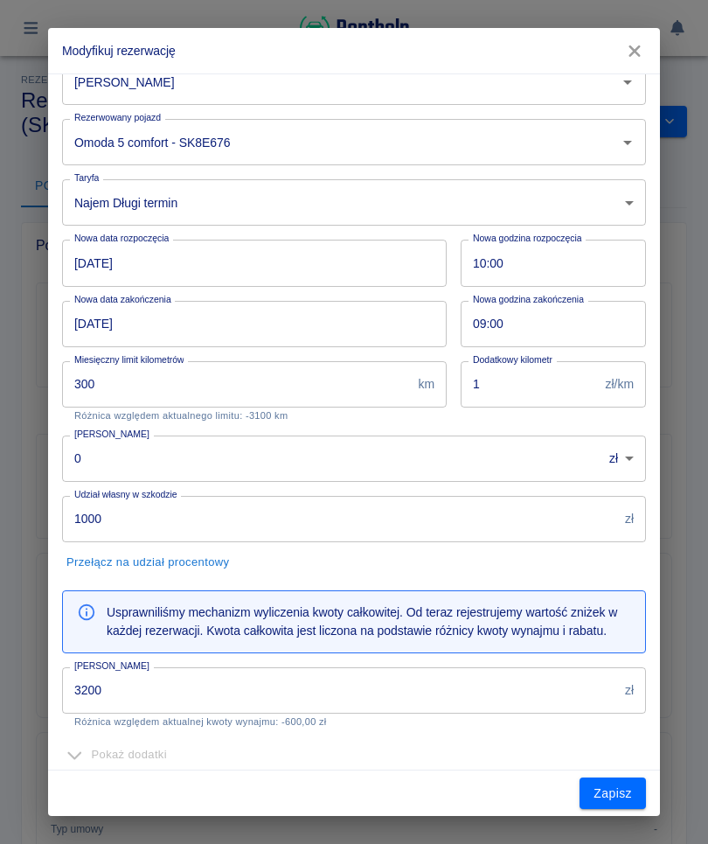
click at [342, 701] on input "3200" at bounding box center [340, 690] width 556 height 46
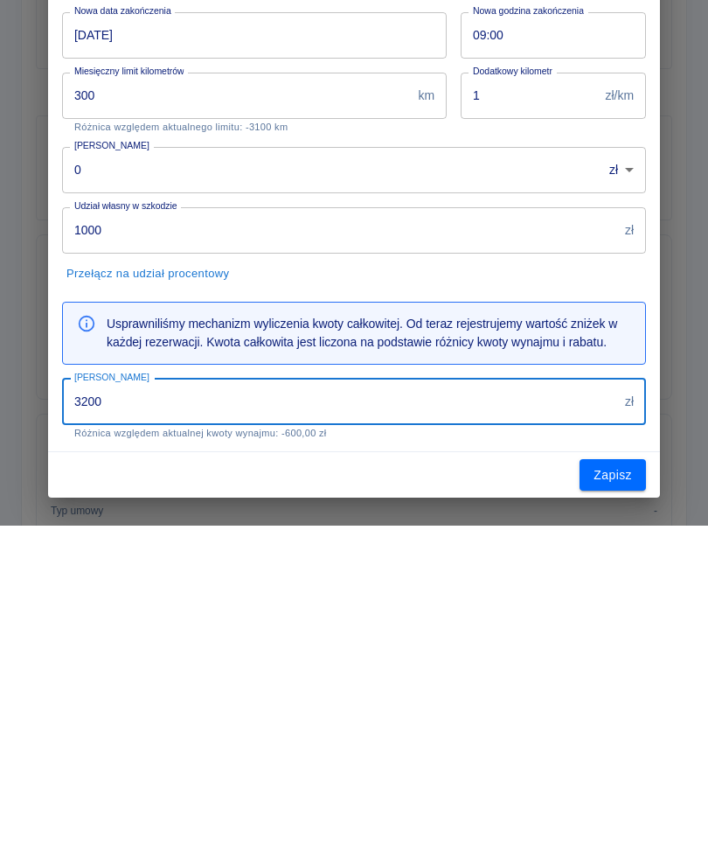
scroll to position [-1, 0]
click at [308, 391] on input "300" at bounding box center [236, 414] width 349 height 46
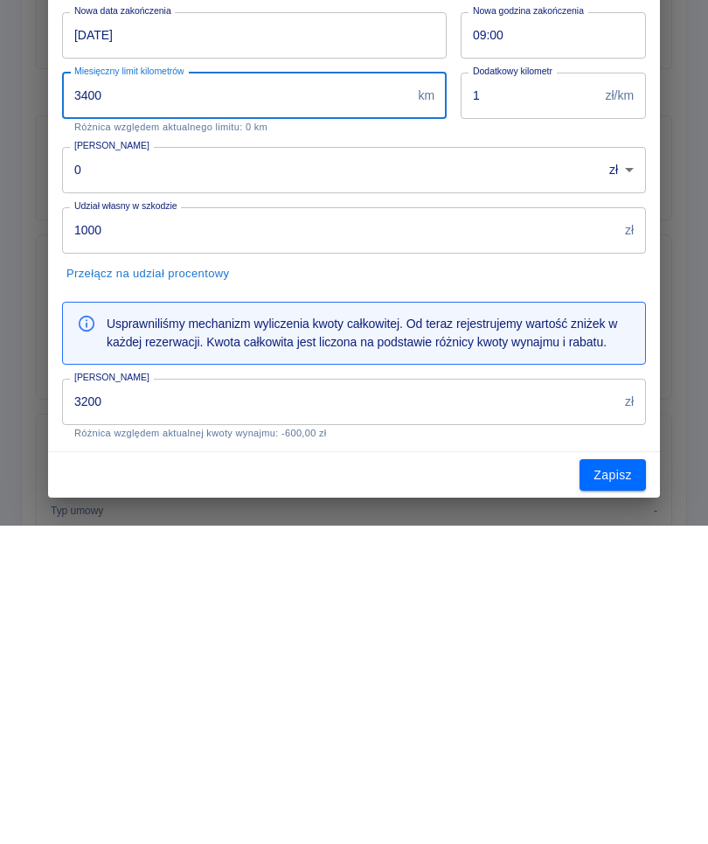
type input "3400"
click at [602, 777] on button "Zapisz" at bounding box center [613, 793] width 66 height 32
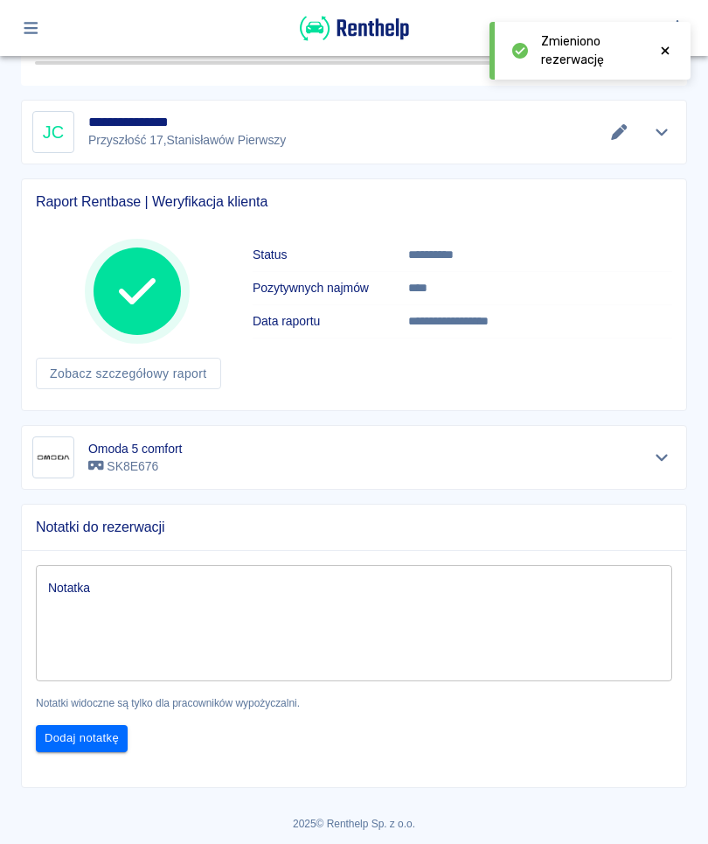
scroll to position [1200, 0]
